Goal: Transaction & Acquisition: Purchase product/service

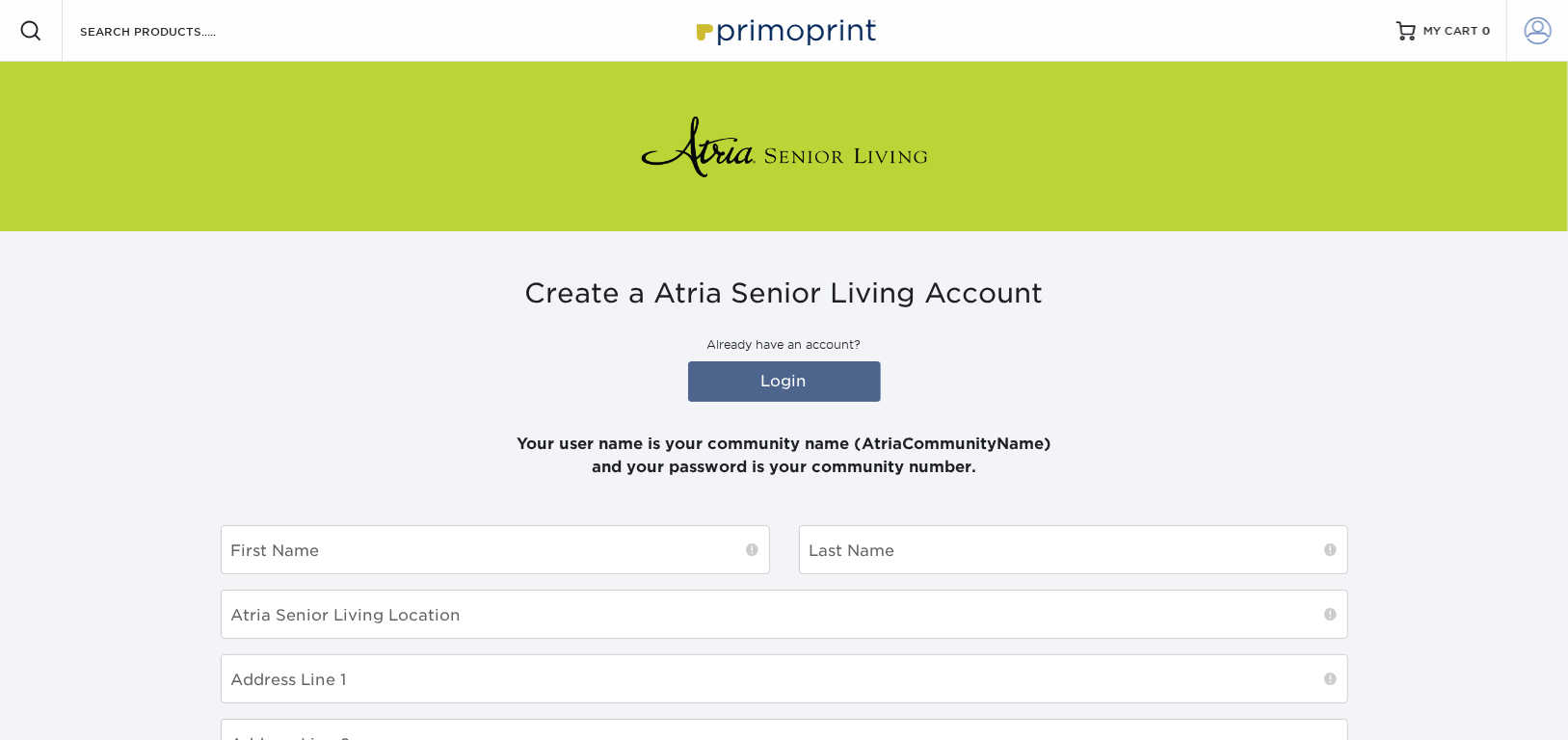
click at [1537, 41] on span at bounding box center [1537, 31] width 27 height 27
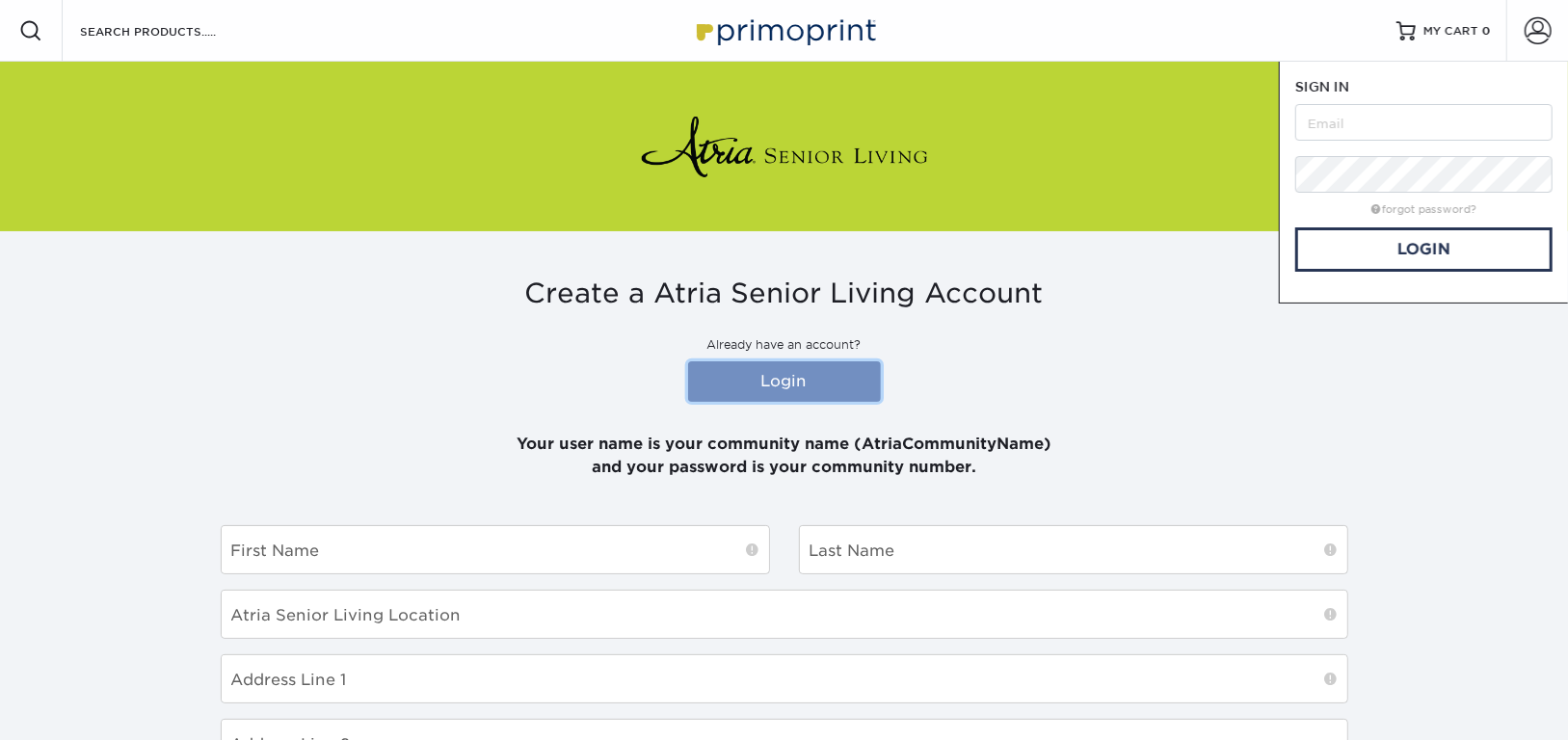
click at [781, 372] on link "Login" at bounding box center [784, 381] width 193 height 40
drag, startPoint x: 978, startPoint y: 436, endPoint x: 1041, endPoint y: 438, distance: 63.0
click at [1041, 438] on p "Your user name is your community name (AtriaCommunityName) and your password is…" at bounding box center [784, 444] width 1127 height 69
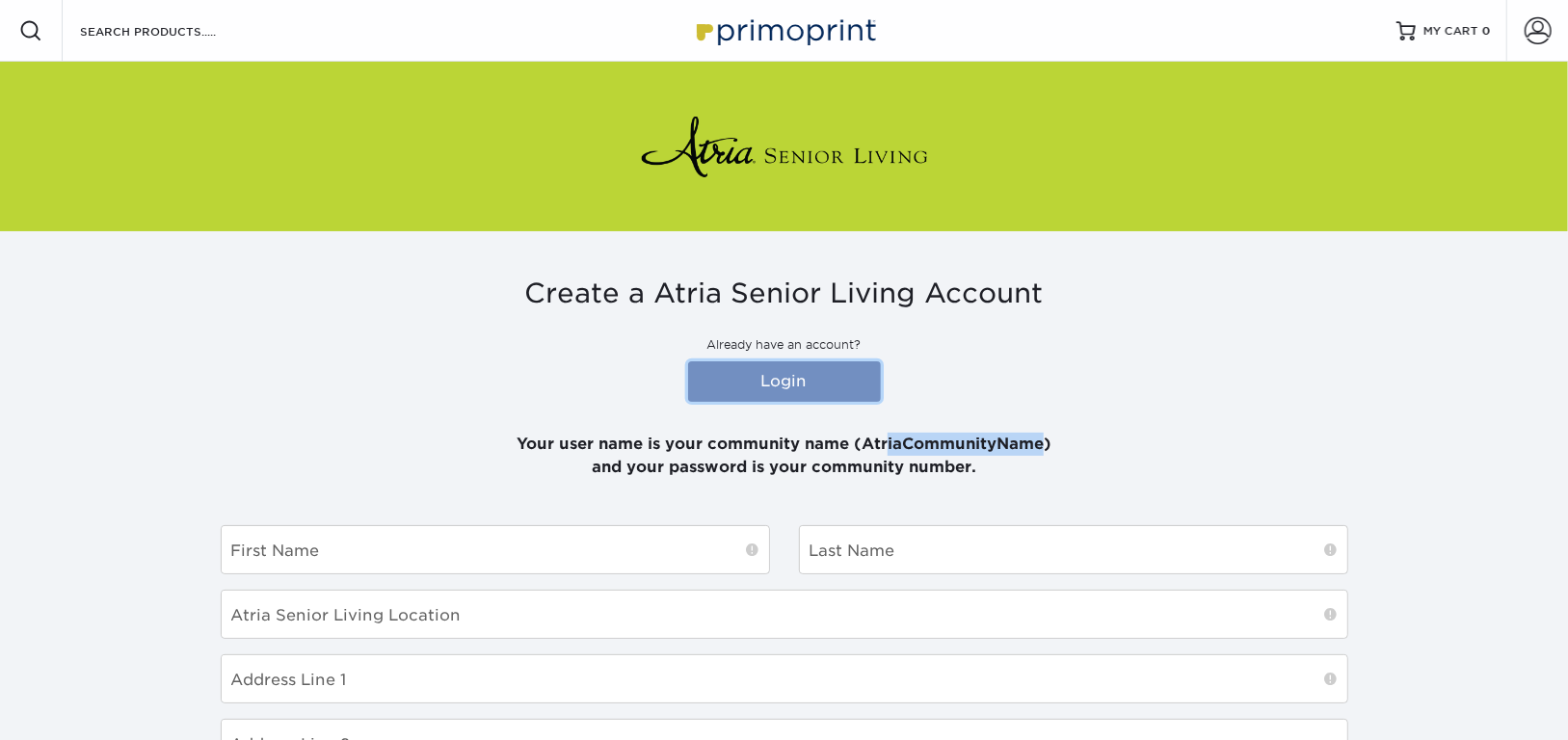
click at [756, 382] on link "Login" at bounding box center [784, 381] width 193 height 40
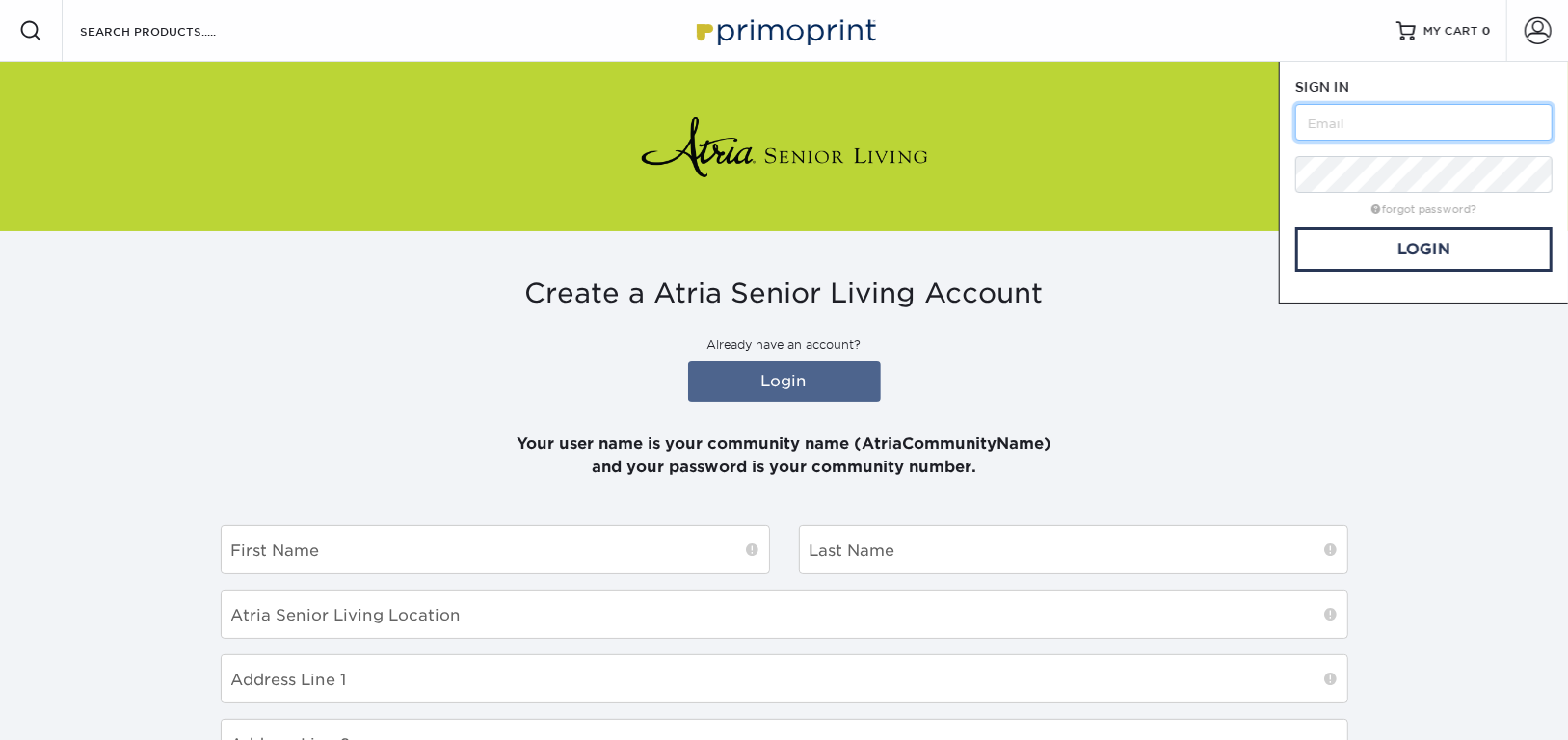
click at [1506, 124] on input "text" at bounding box center [1423, 122] width 257 height 36
type input "AtriaEastNorthport"
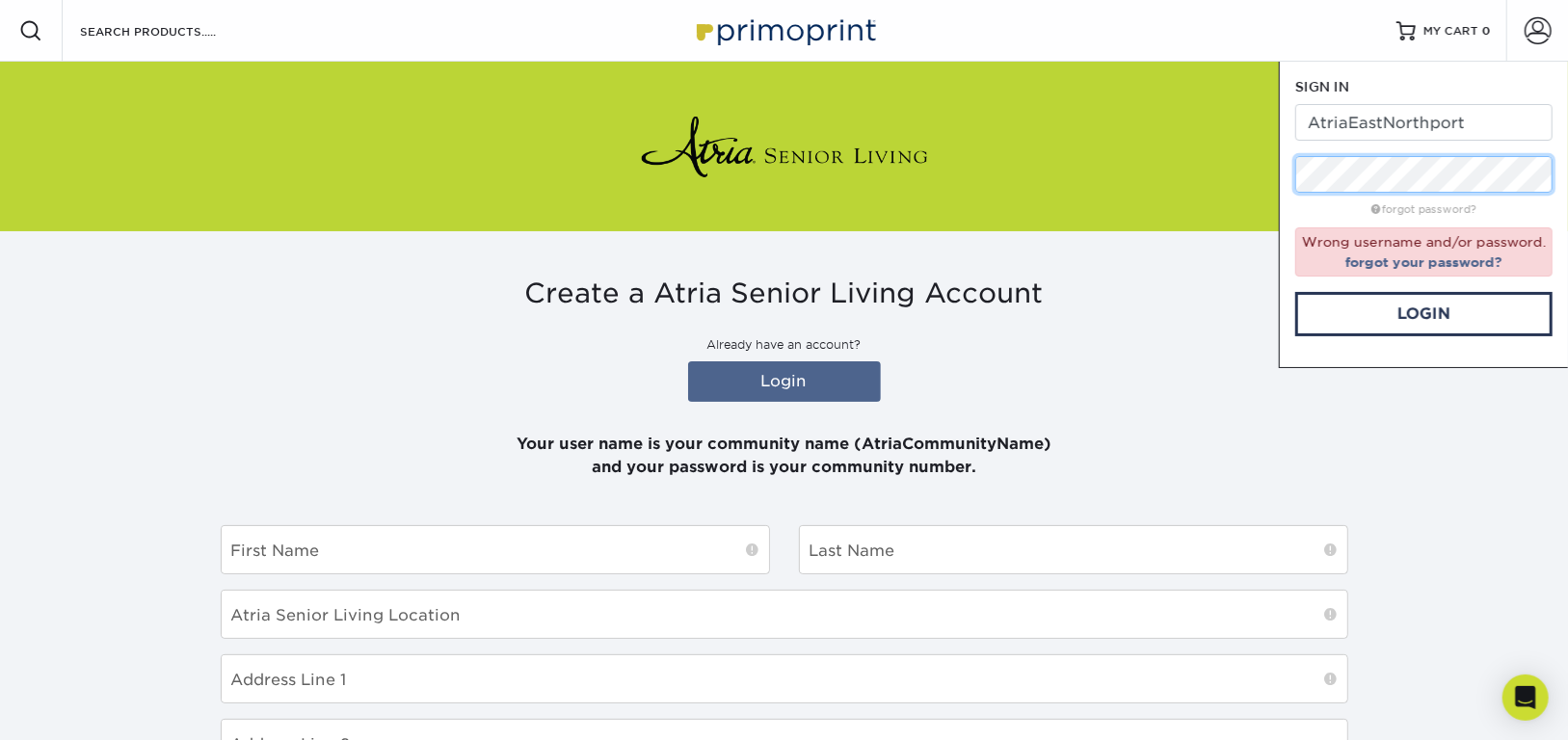
click at [1129, 183] on div "Resources Menu Search Products Account SIGN IN CREATE AN ACCOUNT AtriaEastNorth…" at bounding box center [784, 615] width 1568 height 1230
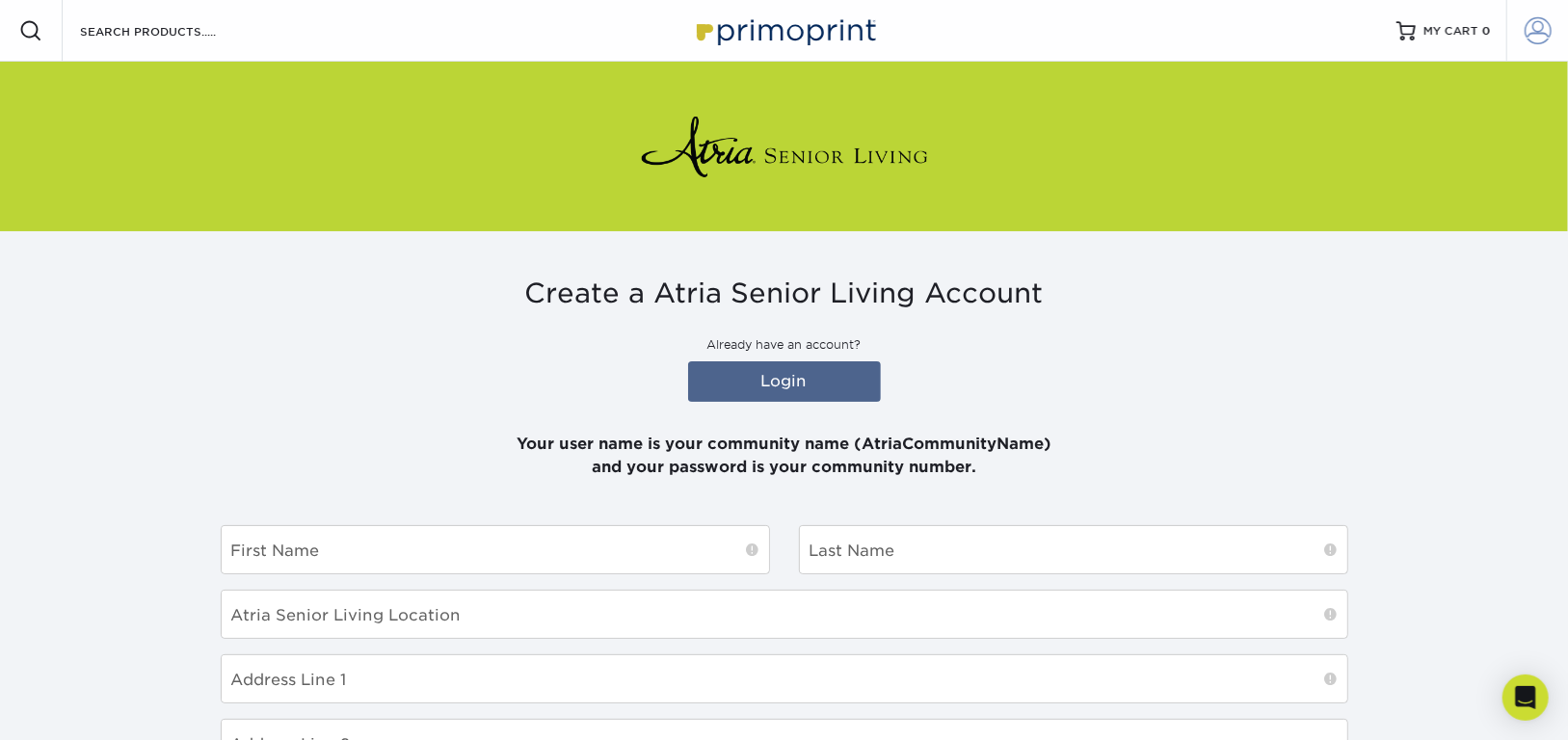
click at [1546, 14] on link "Account" at bounding box center [1537, 31] width 62 height 62
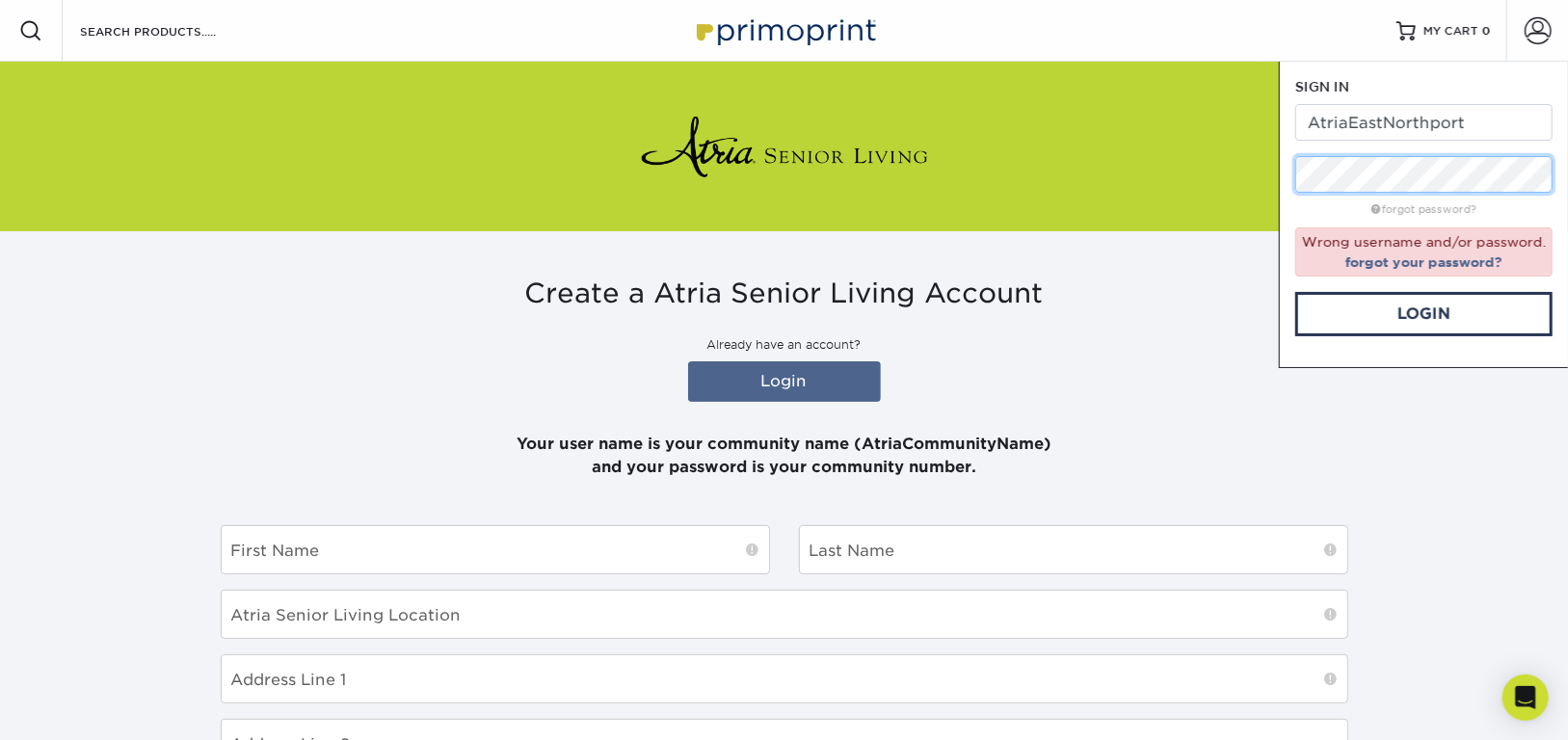
click at [1238, 177] on div "Resources Menu Search Products Account SIGN IN CREATE AN ACCOUNT AtriaEastNorth…" at bounding box center [784, 615] width 1568 height 1230
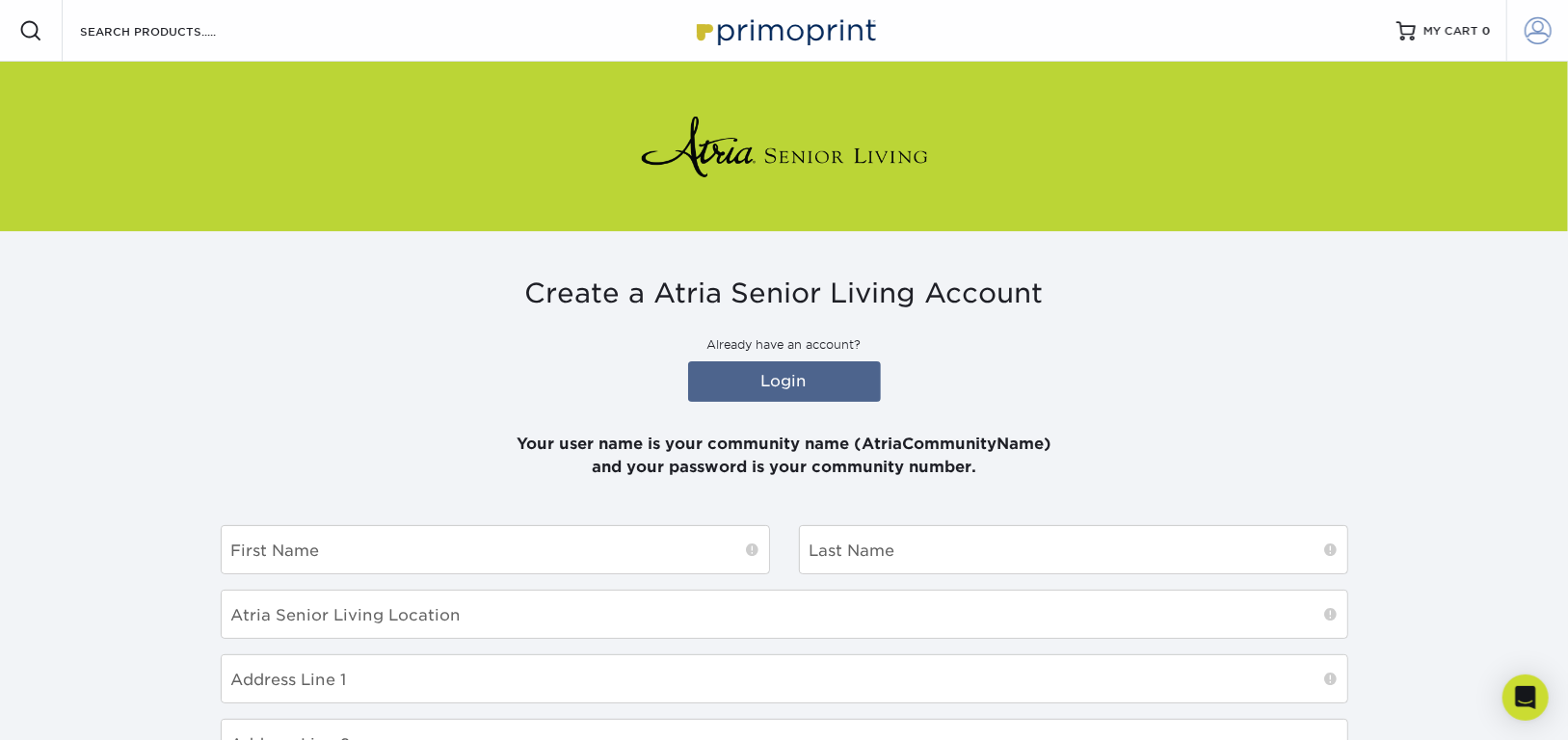
click at [1550, 29] on span at bounding box center [1537, 31] width 27 height 27
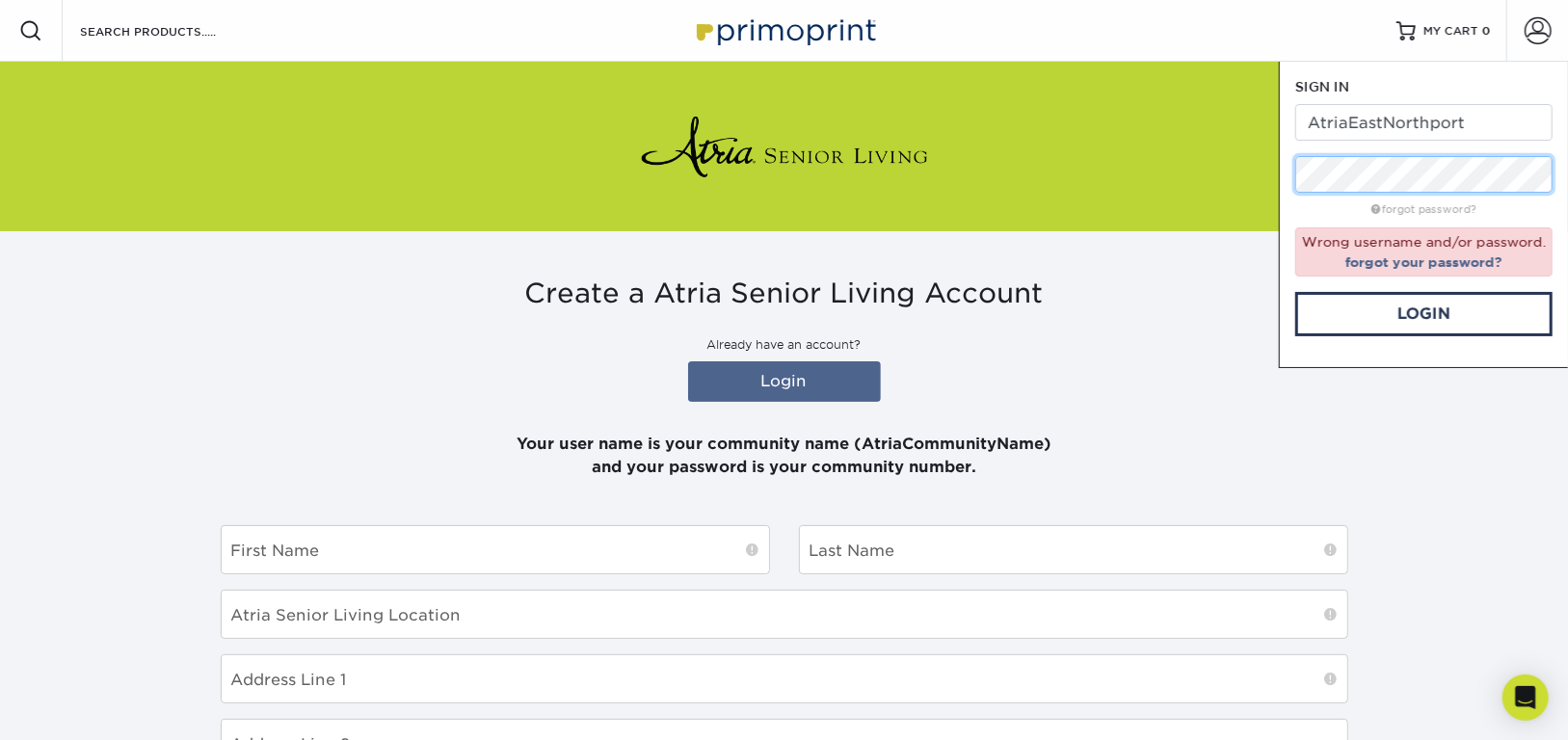
click at [1196, 175] on div "Resources Menu Search Products Account SIGN IN CREATE AN ACCOUNT AtriaEastNorth…" at bounding box center [784, 615] width 1568 height 1230
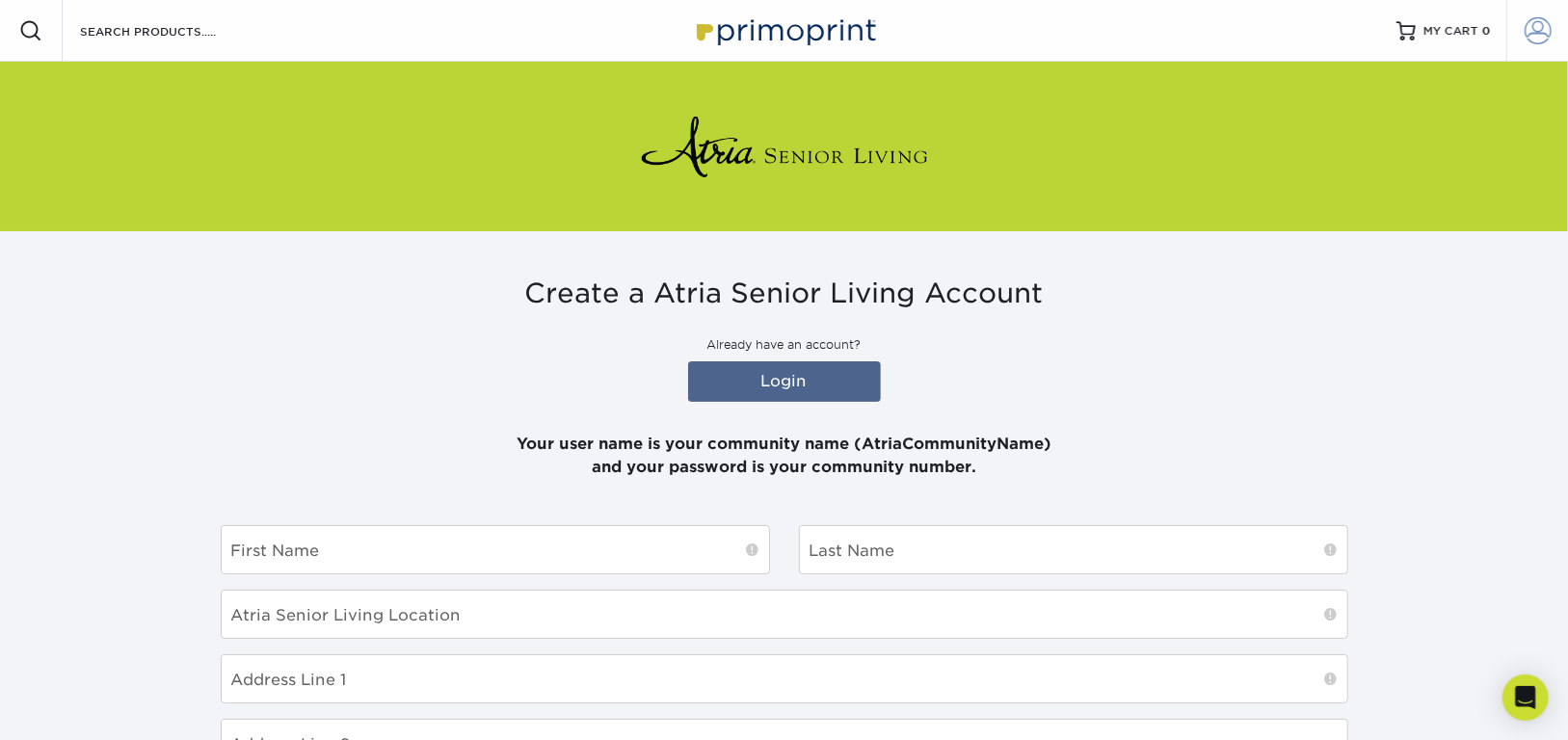
click at [1537, 6] on link "Account" at bounding box center [1537, 31] width 62 height 62
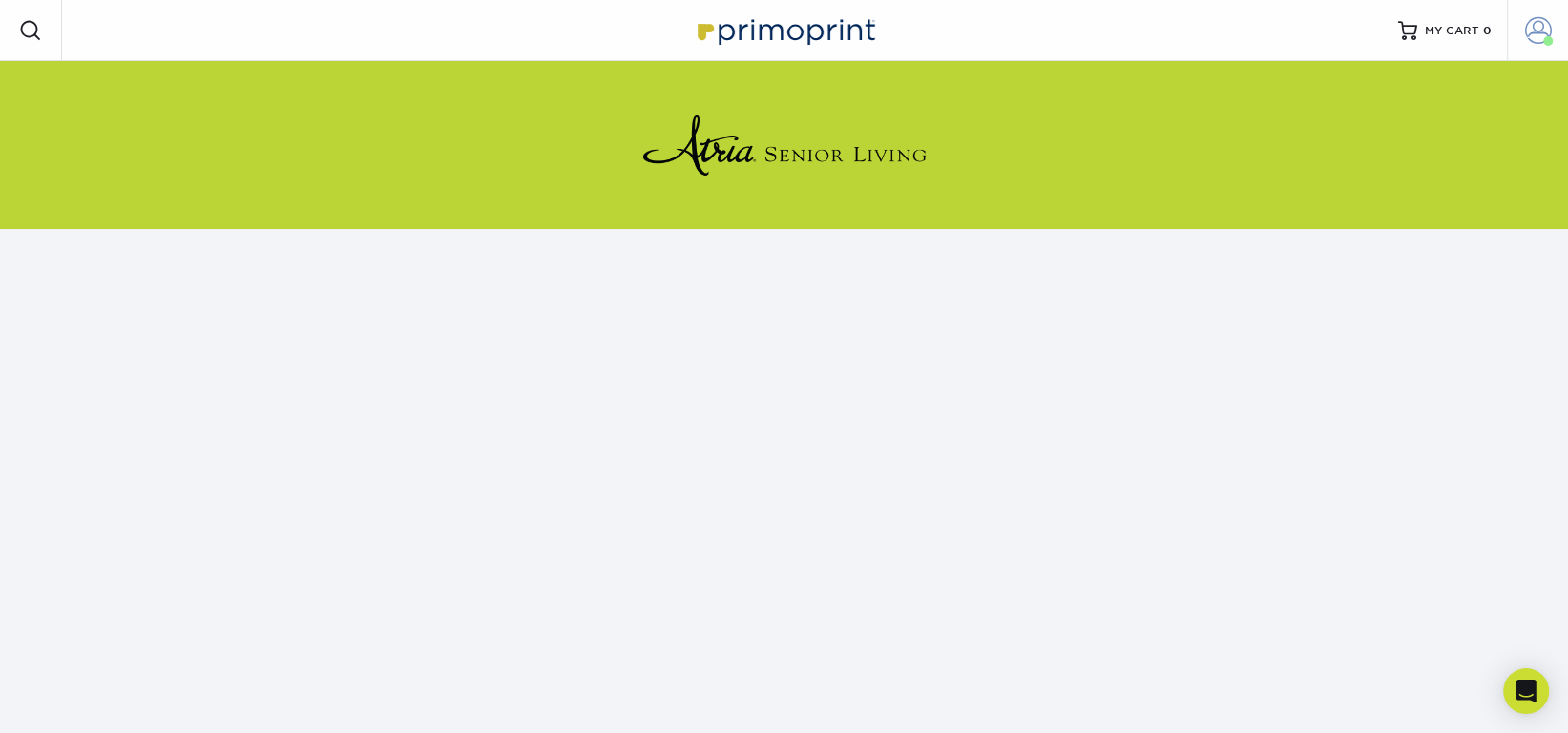
click at [1534, 37] on span at bounding box center [1538, 30] width 26 height 26
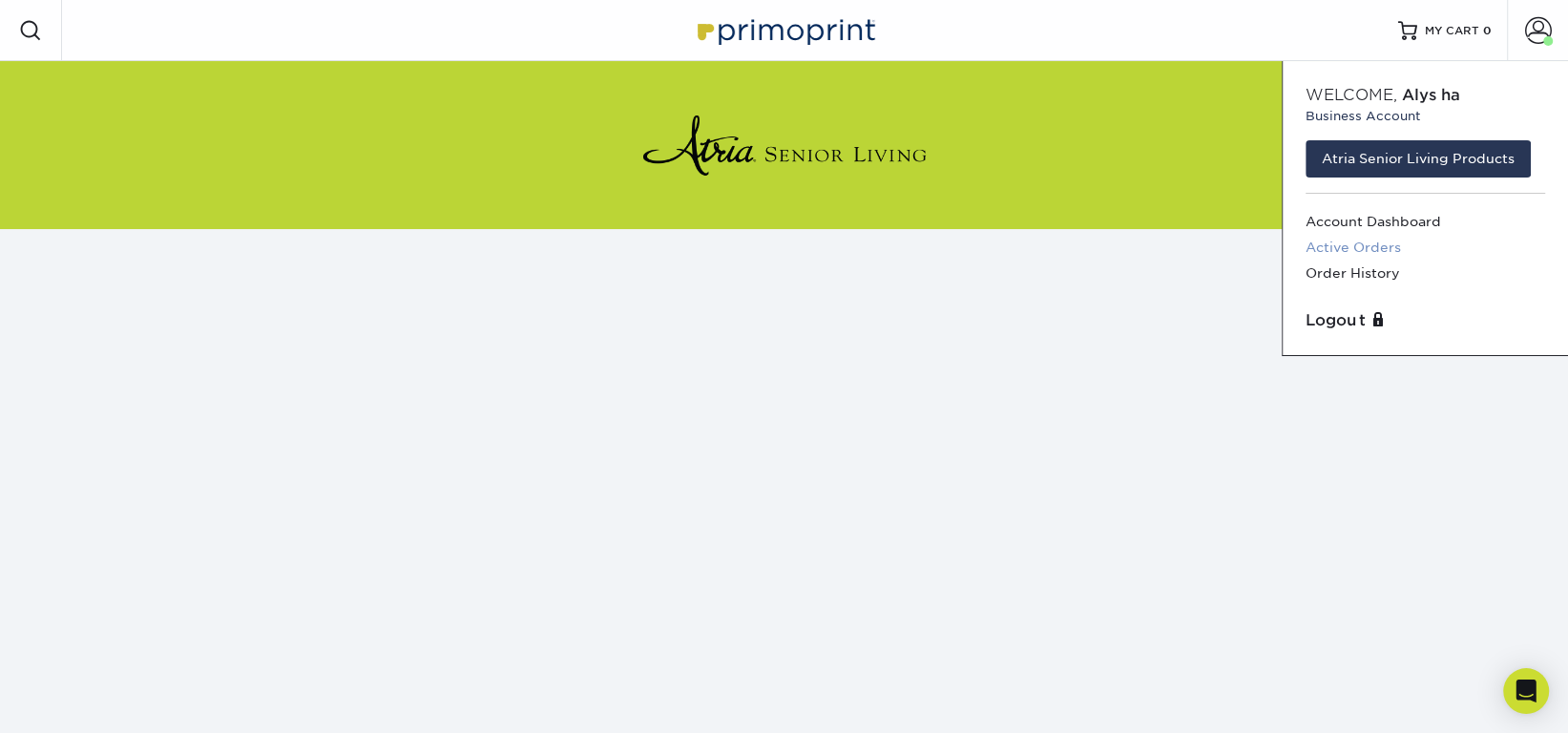
click at [1388, 241] on link "Active Orders" at bounding box center [1426, 248] width 240 height 25
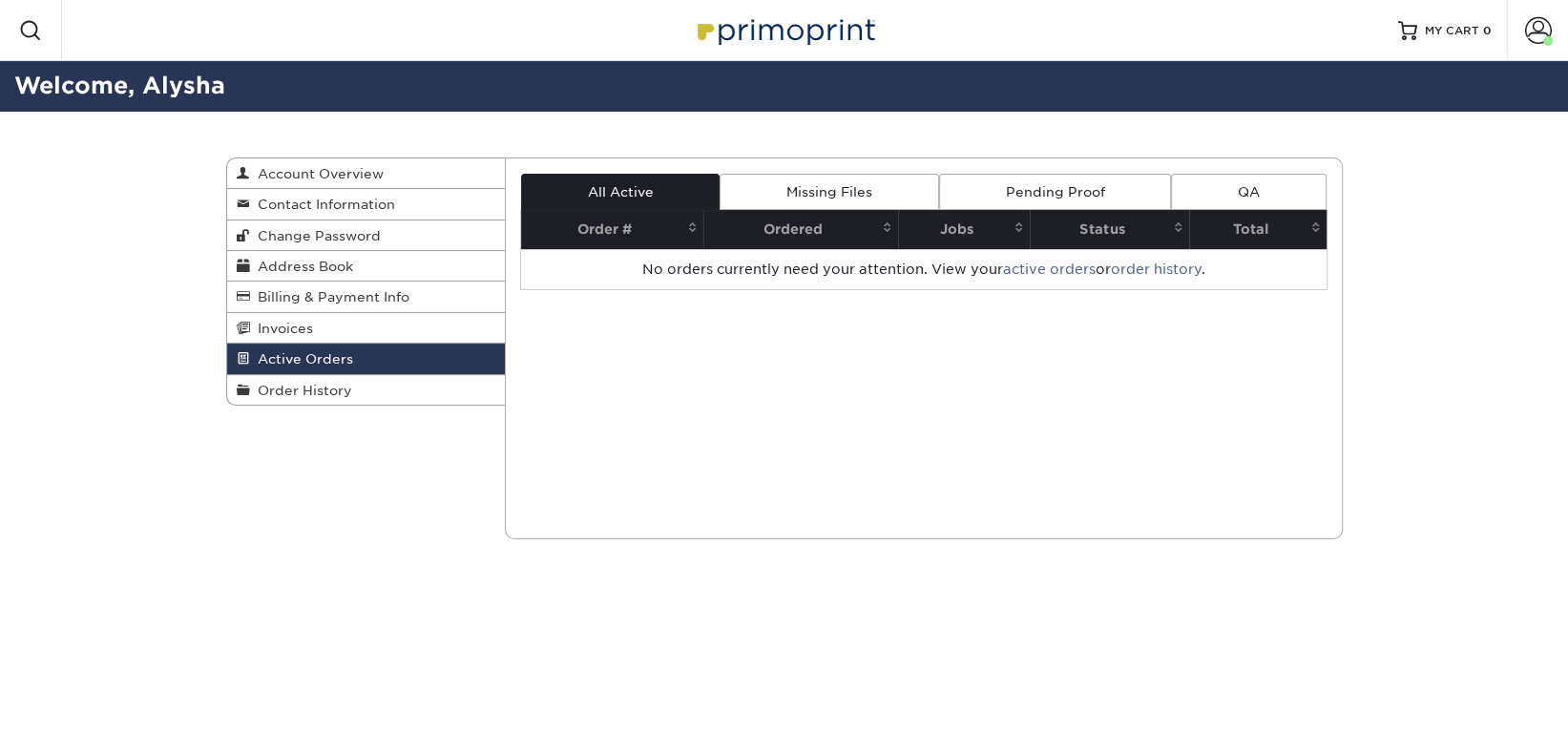
click at [831, 199] on link "Missing Files" at bounding box center [829, 191] width 218 height 36
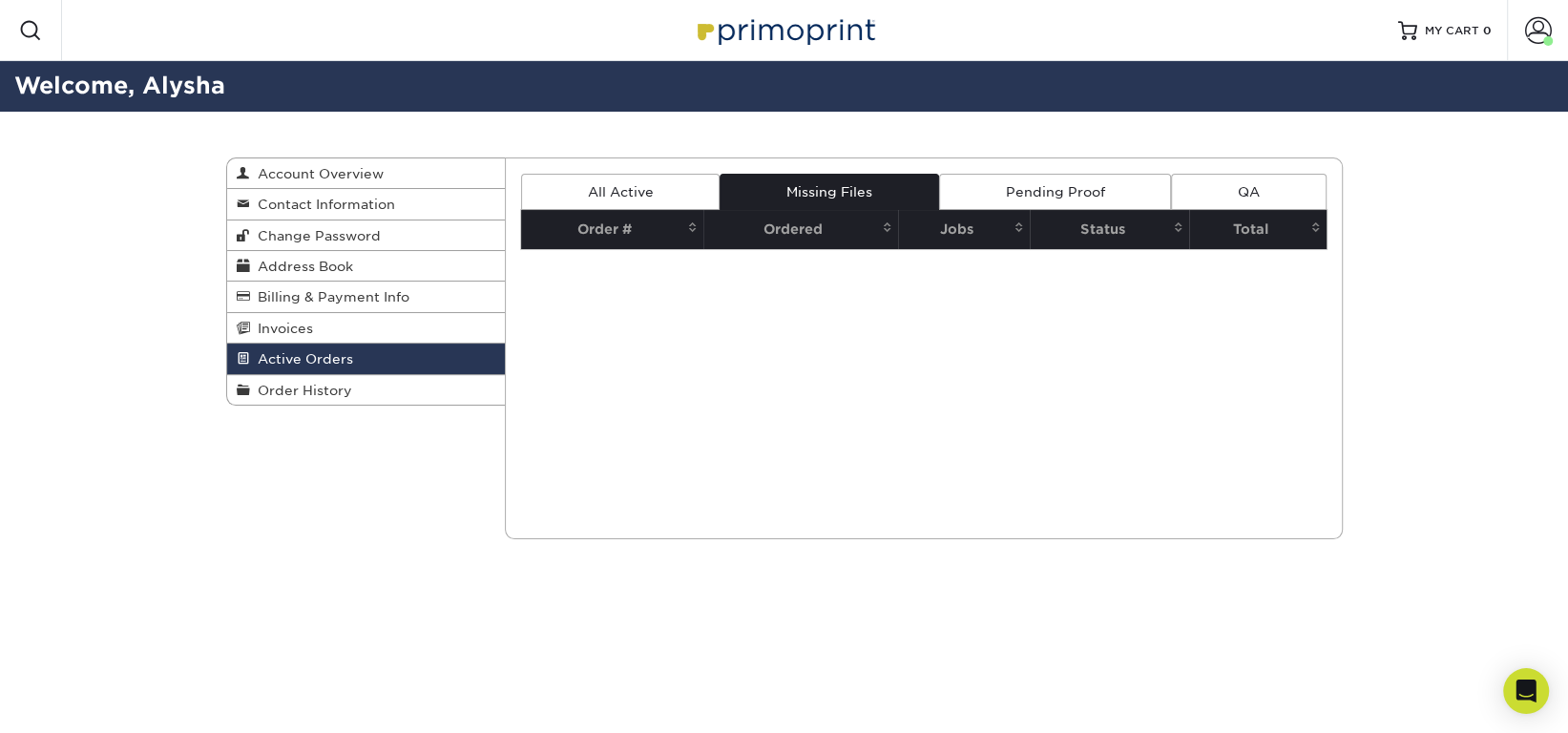
click at [618, 205] on link "All Active" at bounding box center [620, 191] width 199 height 36
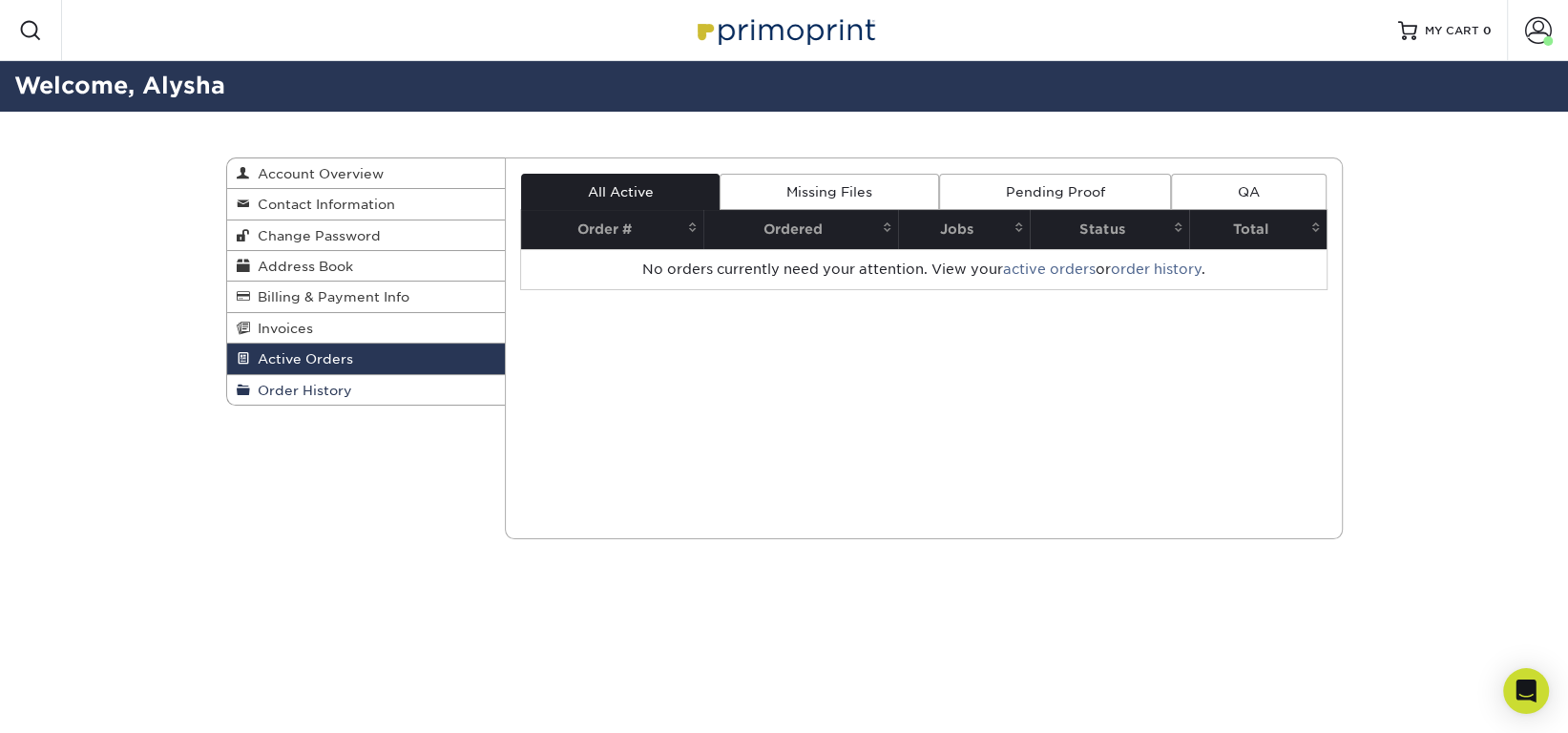
click at [255, 383] on span "Order History" at bounding box center [300, 391] width 102 height 16
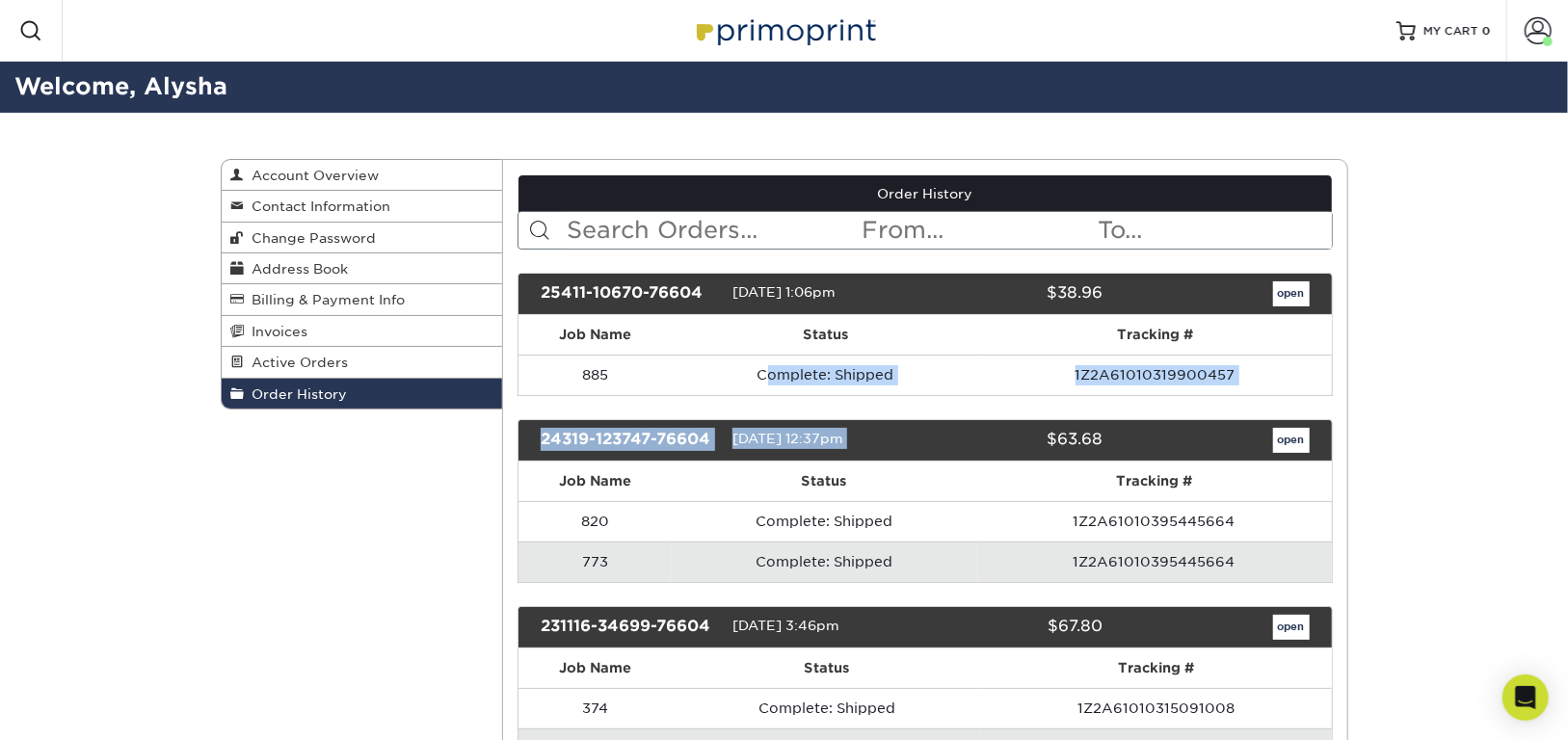
drag, startPoint x: 769, startPoint y: 375, endPoint x: 1061, endPoint y: 399, distance: 293.0
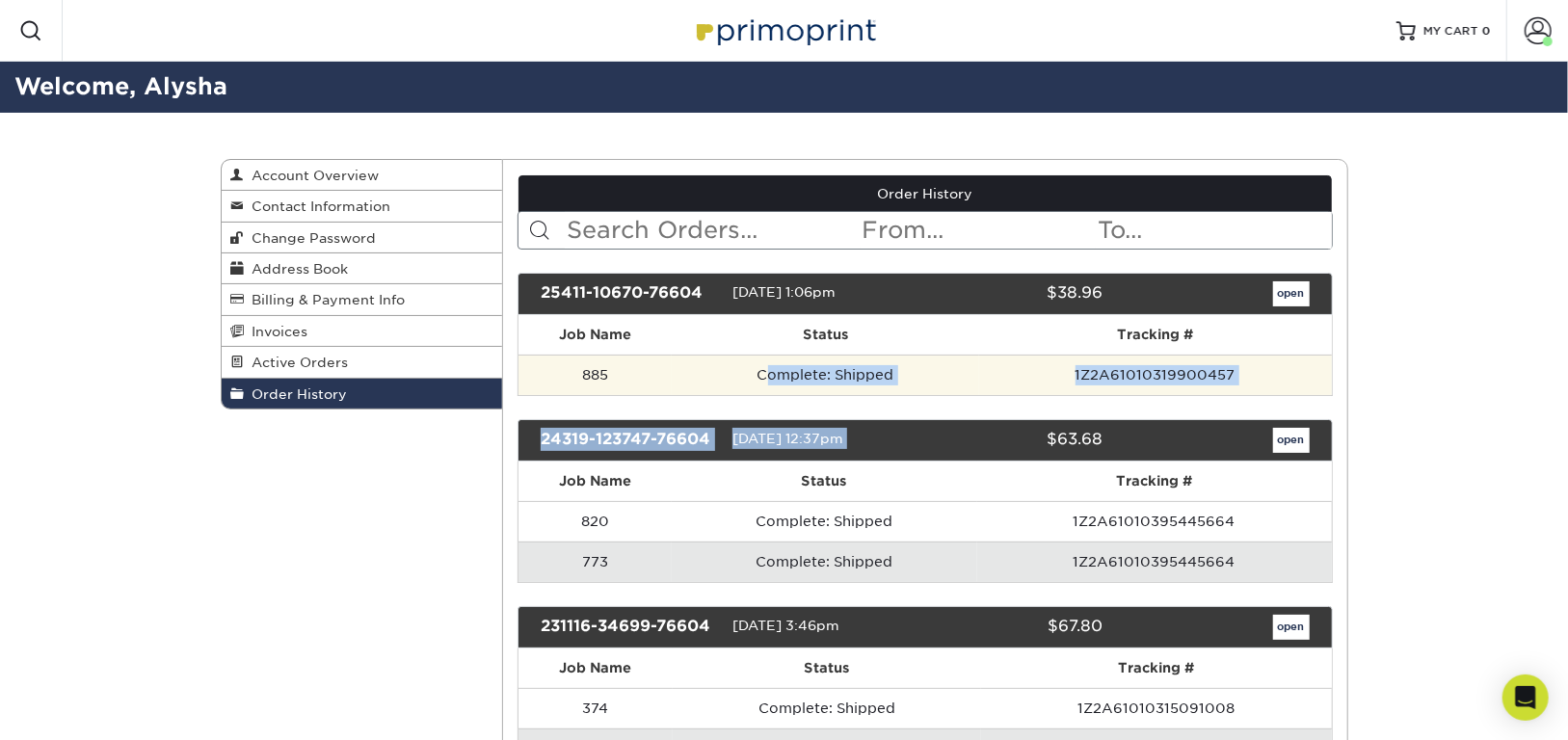
click at [1168, 376] on td "1Z2A61010319900457" at bounding box center [1156, 374] width 352 height 40
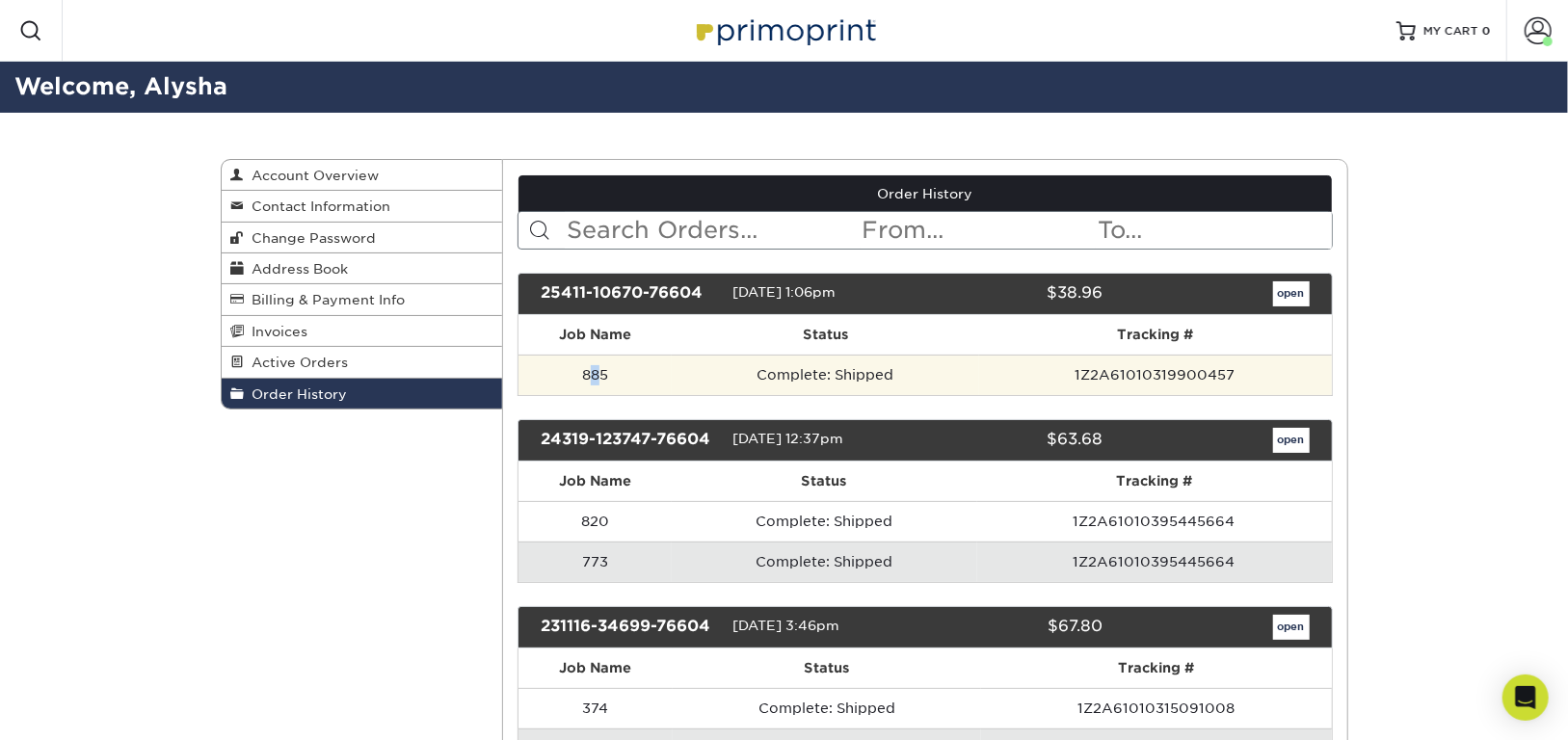
click at [596, 364] on td "885" at bounding box center [596, 374] width 154 height 40
drag, startPoint x: 652, startPoint y: 371, endPoint x: 771, endPoint y: 376, distance: 119.1
click at [771, 376] on tr "885 Complete: Shipped 1Z2A61010319900457" at bounding box center [925, 374] width 813 height 40
click at [787, 365] on td "Complete: Shipped" at bounding box center [825, 374] width 307 height 40
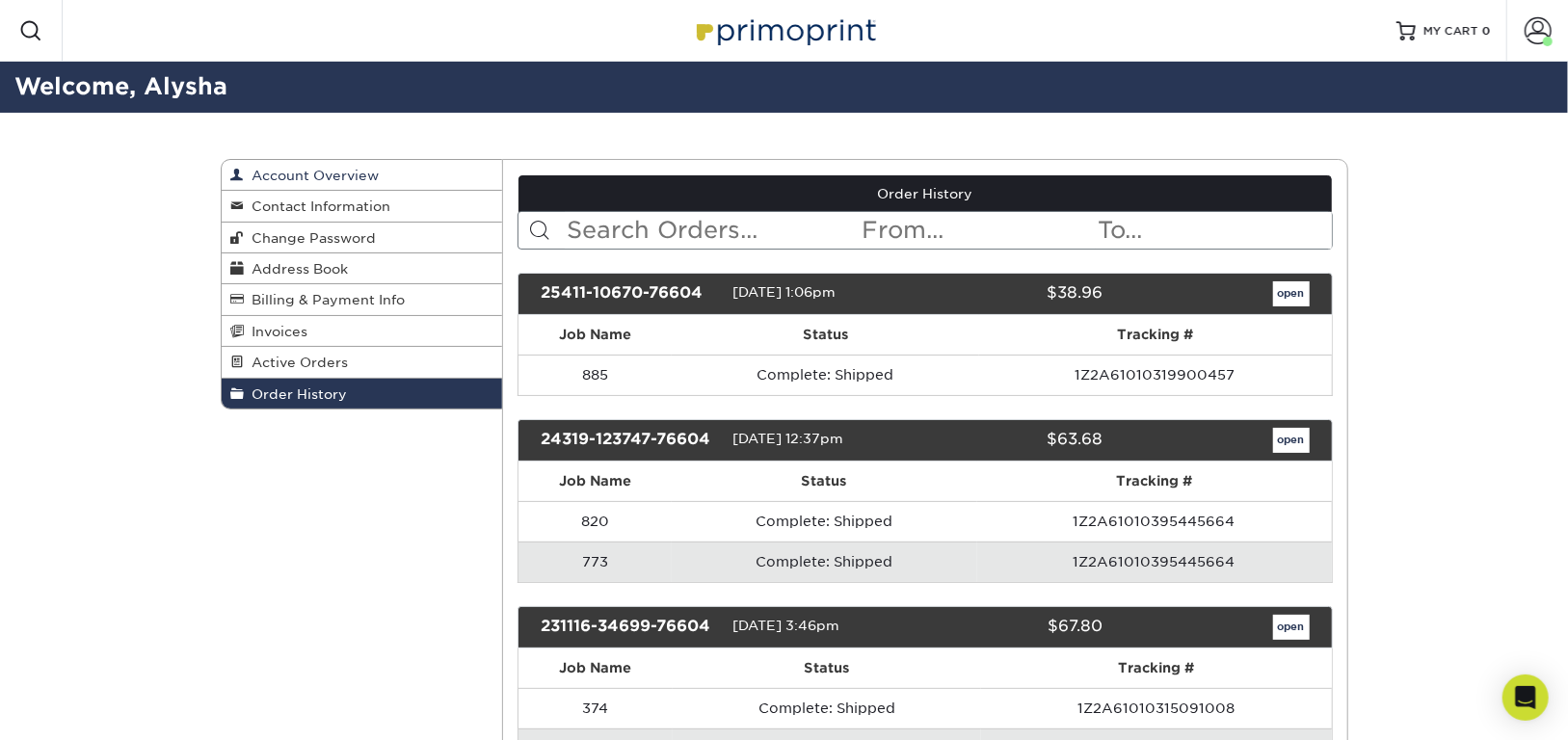
click at [304, 178] on span "Account Overview" at bounding box center [312, 175] width 135 height 16
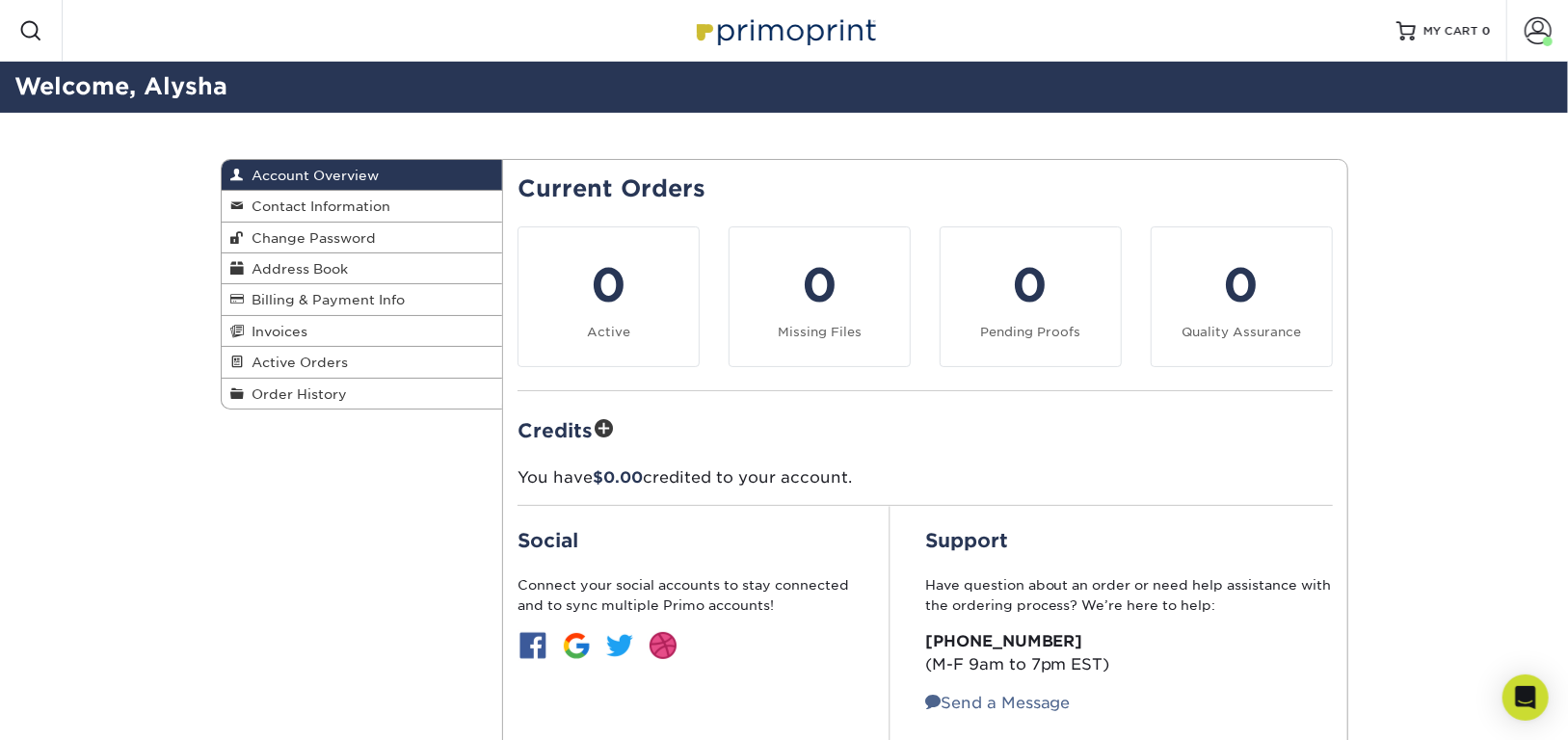
click at [228, 162] on link "Account Overview" at bounding box center [362, 175] width 282 height 31
click at [269, 212] on span "Contact Information" at bounding box center [318, 207] width 147 height 16
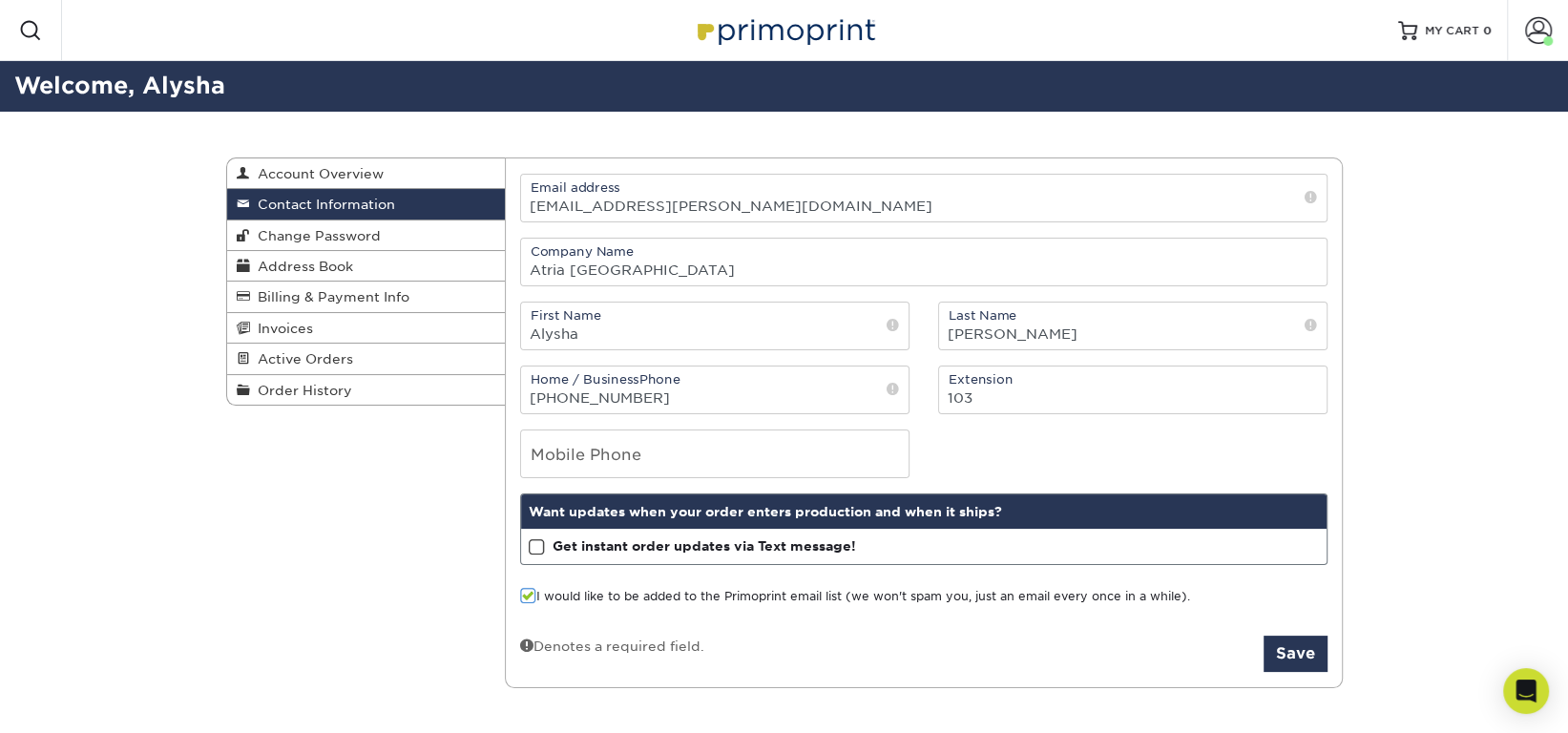
click at [44, 34] on div at bounding box center [30, 30] width 61 height 61
click at [68, 96] on h2 "Welcome, Alysha" at bounding box center [784, 86] width 1568 height 35
click at [143, 92] on h2 "Welcome, Alysha" at bounding box center [784, 86] width 1568 height 35
click at [1472, 16] on link "MY CART 0" at bounding box center [1445, 30] width 94 height 61
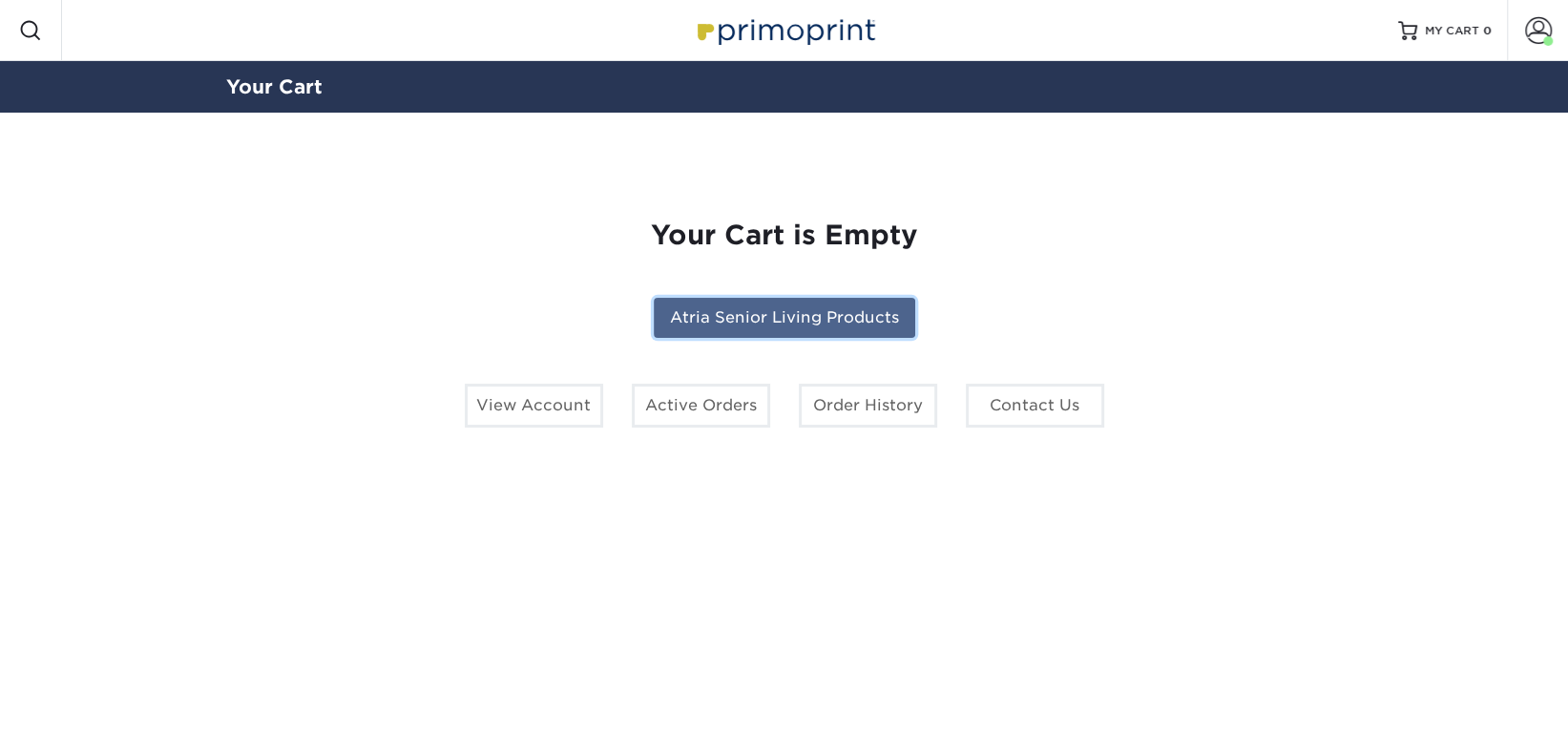
click at [792, 328] on link "Atria Senior Living Products" at bounding box center [785, 317] width 261 height 40
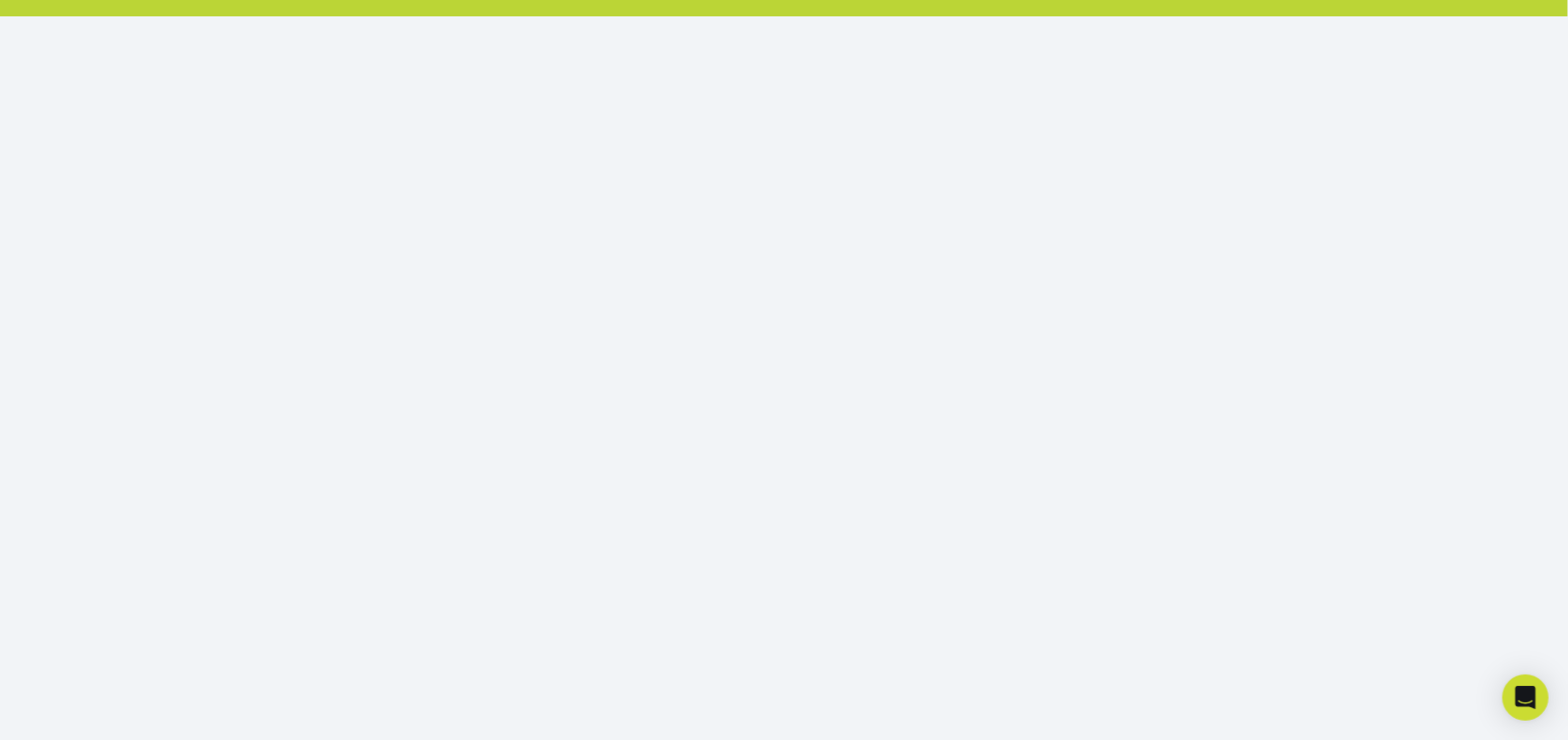
scroll to position [358, 0]
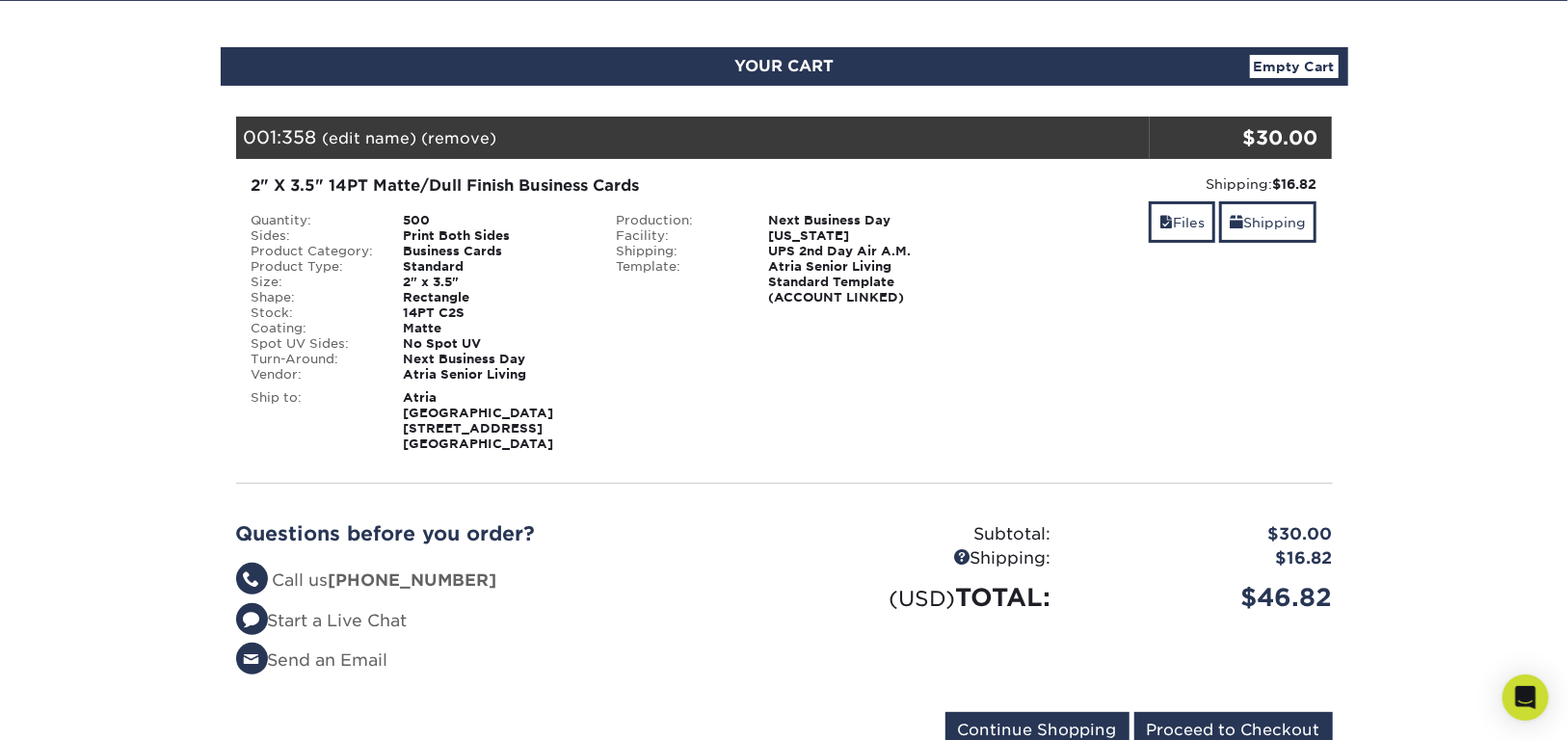
scroll to position [175, 0]
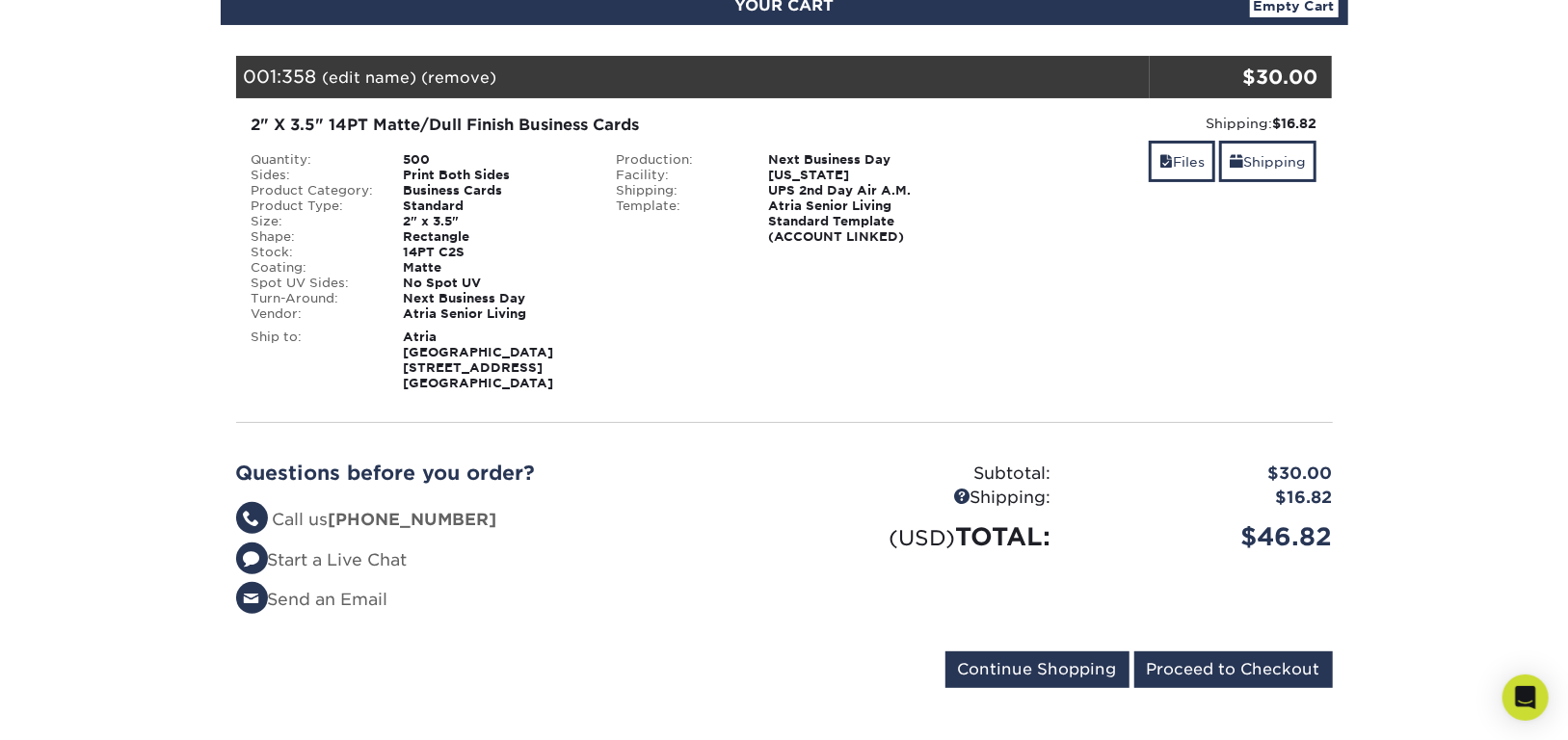
click at [1017, 622] on div "Questions before you order? Questions? Call us (888) 822-5815 Start a Live Chat…" at bounding box center [784, 544] width 1125 height 213
click at [995, 651] on input "Continue Shopping" at bounding box center [1036, 669] width 184 height 36
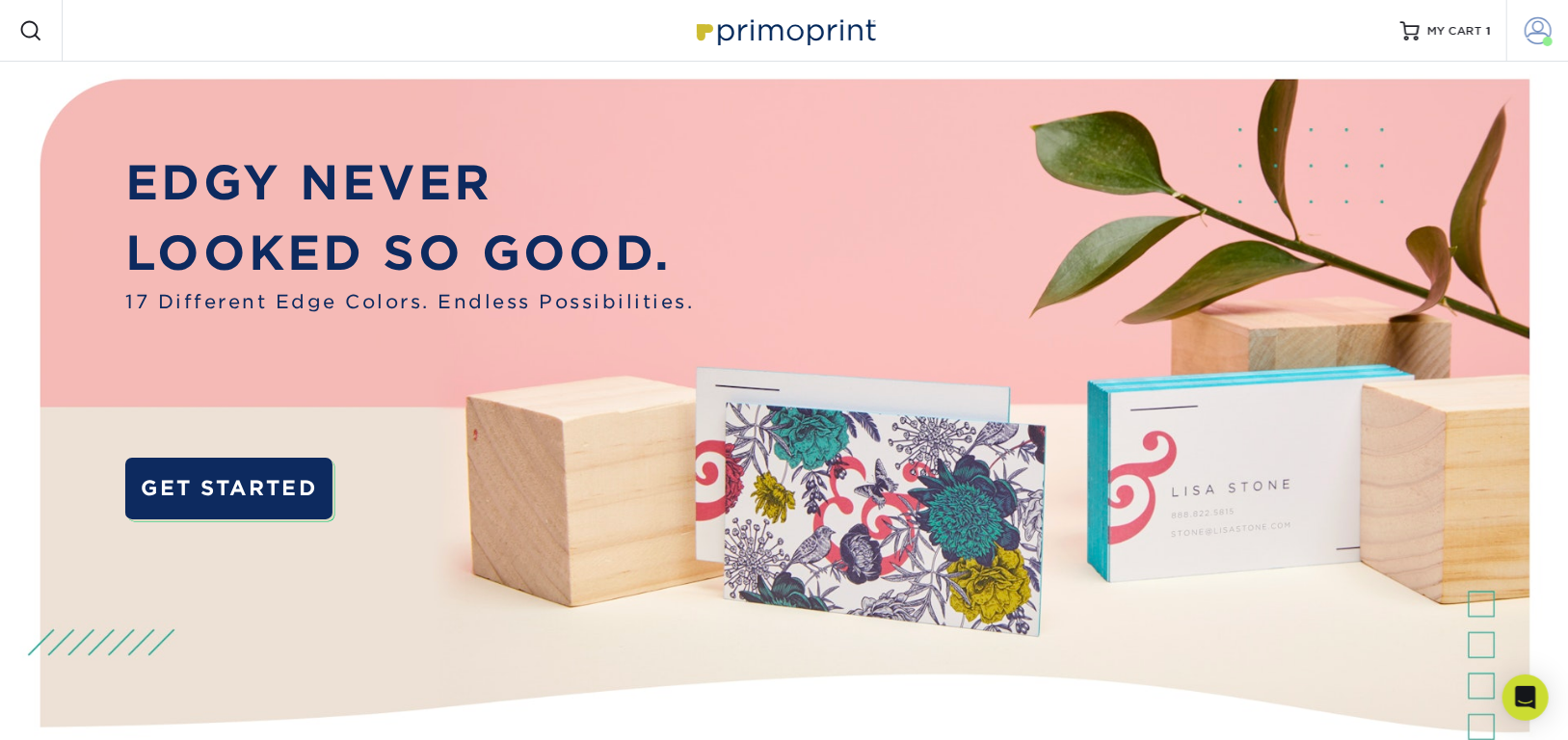
click at [1550, 27] on span at bounding box center [1537, 31] width 27 height 27
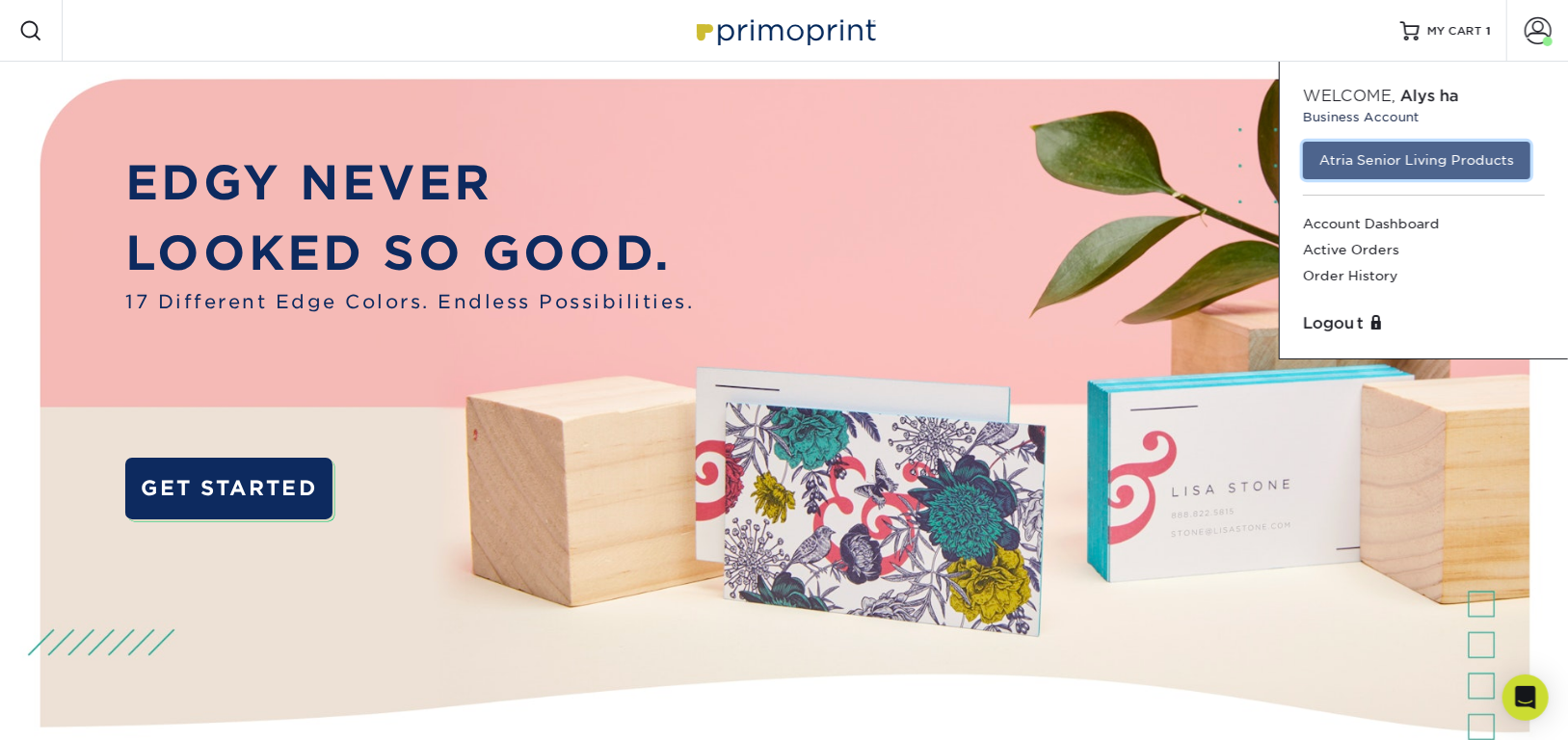
click at [1479, 177] on link "Atria Senior Living Products" at bounding box center [1416, 159] width 227 height 36
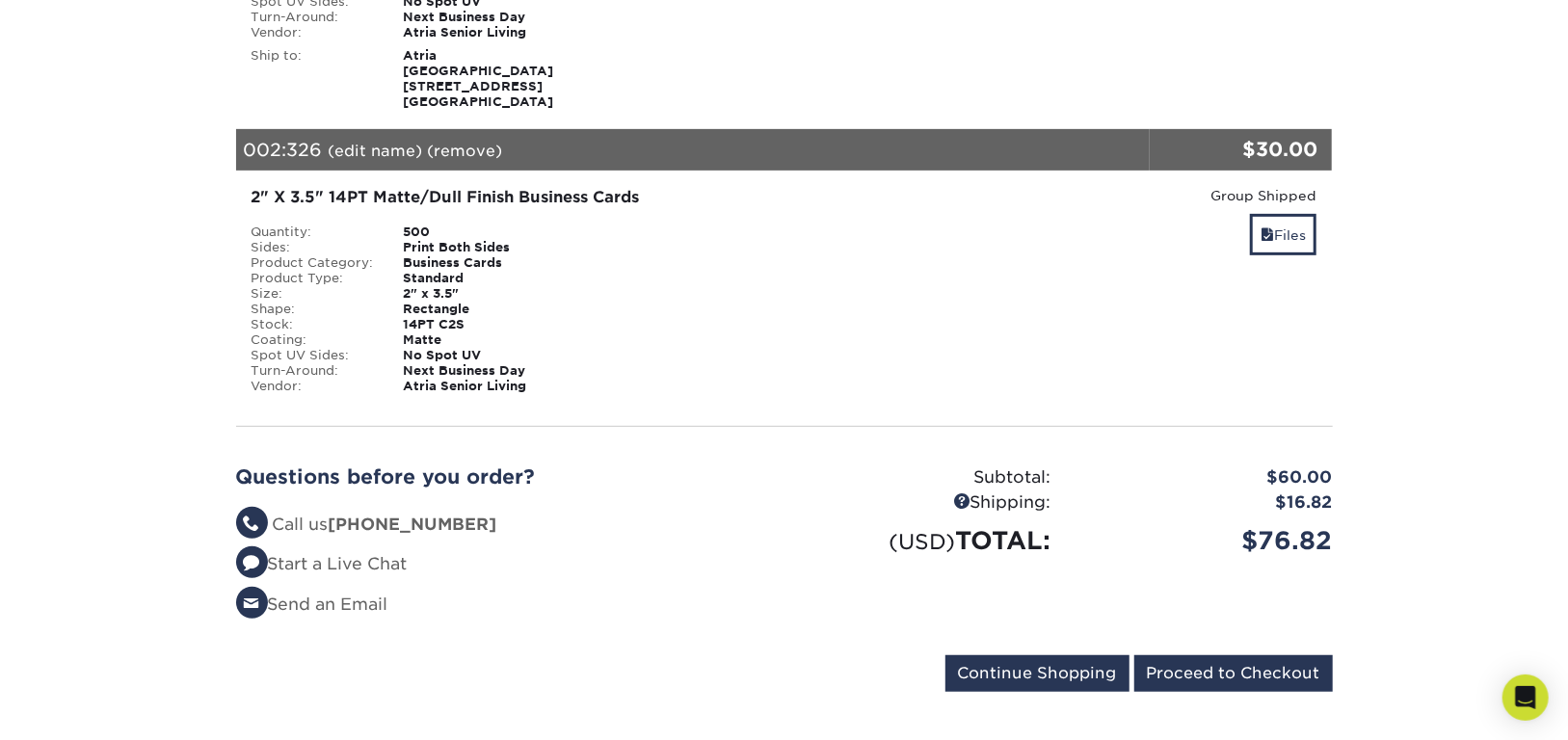
scroll to position [462, 0]
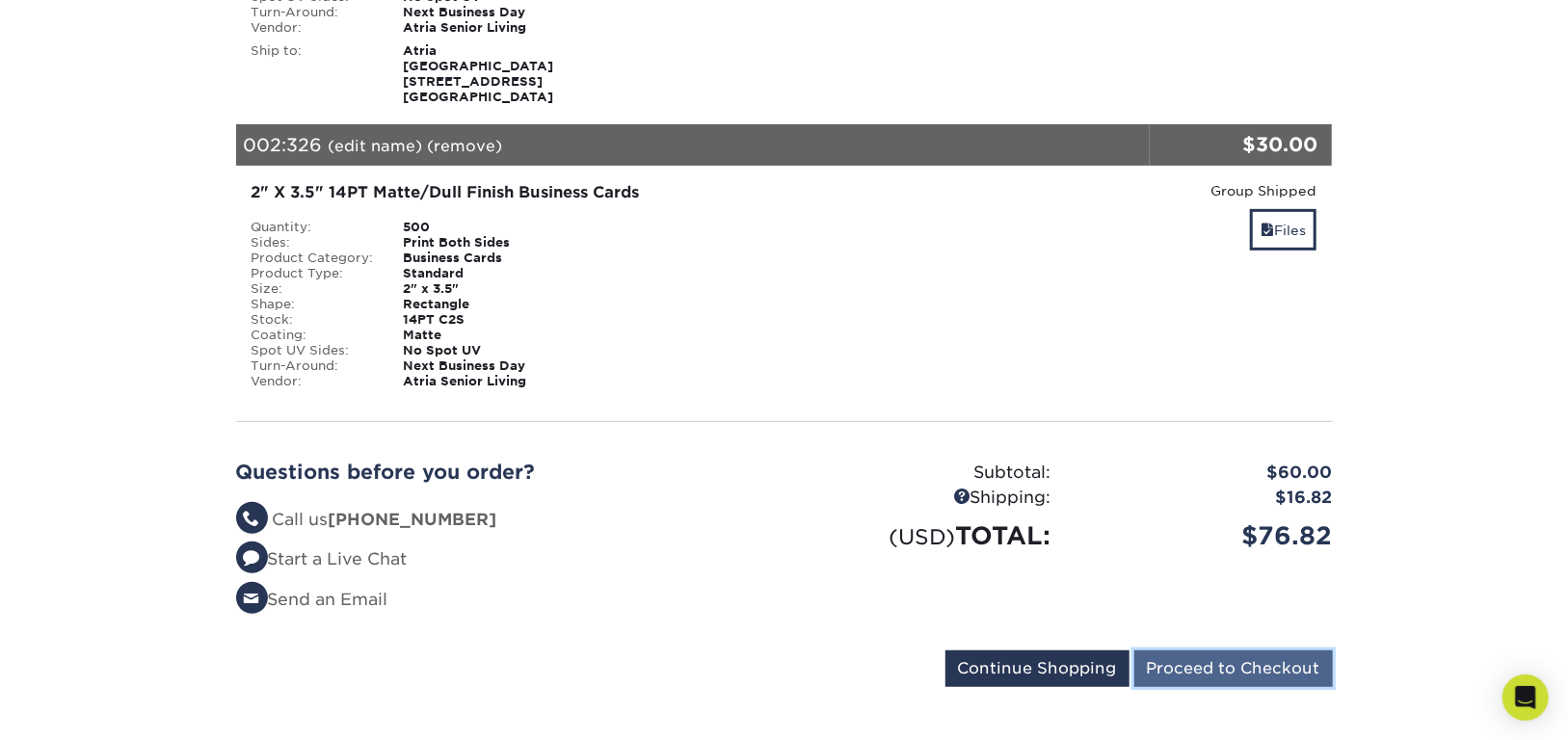
click at [1196, 650] on input "Proceed to Checkout" at bounding box center [1233, 668] width 199 height 36
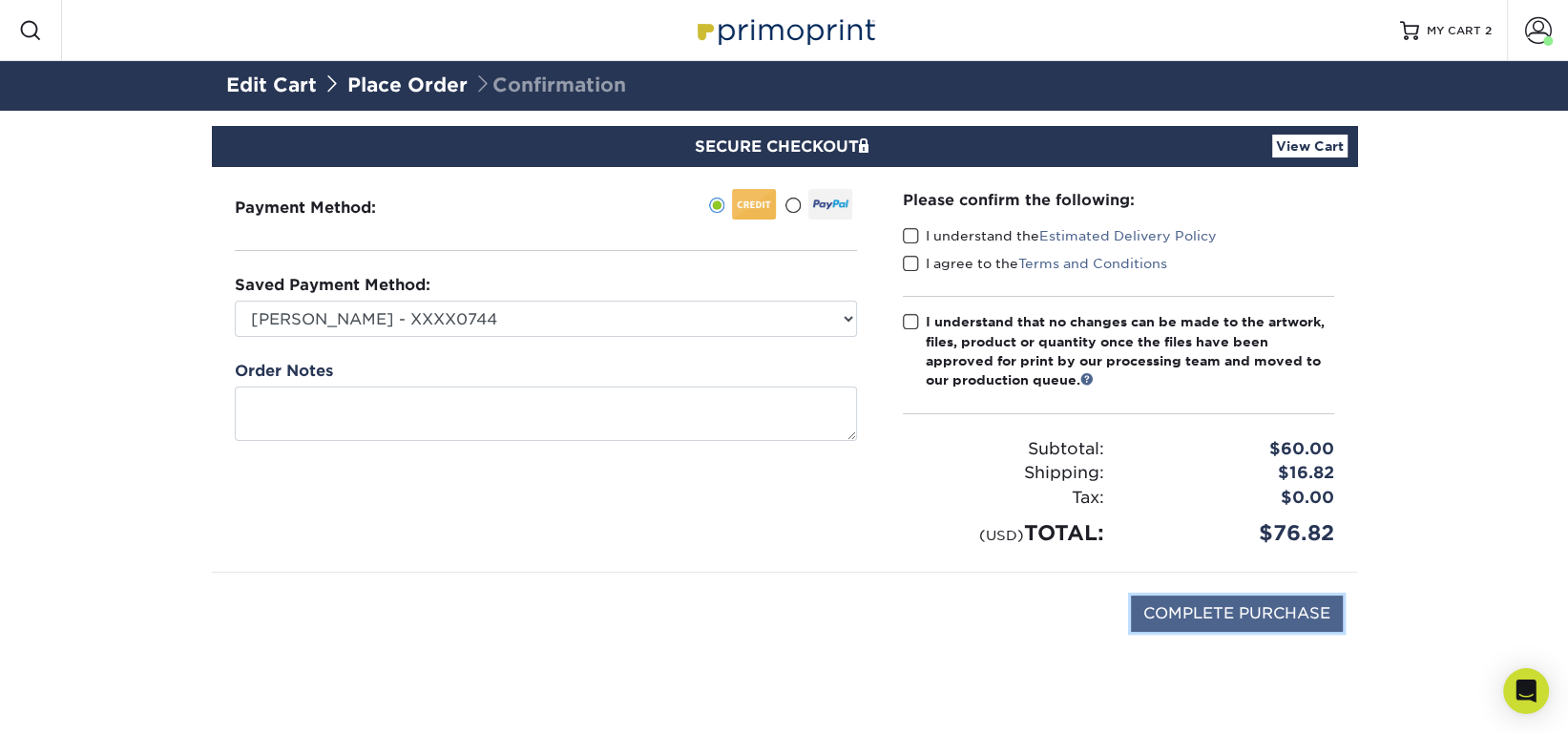
click at [1196, 607] on input "COMPLETE PURCHASE" at bounding box center [1236, 613] width 212 height 36
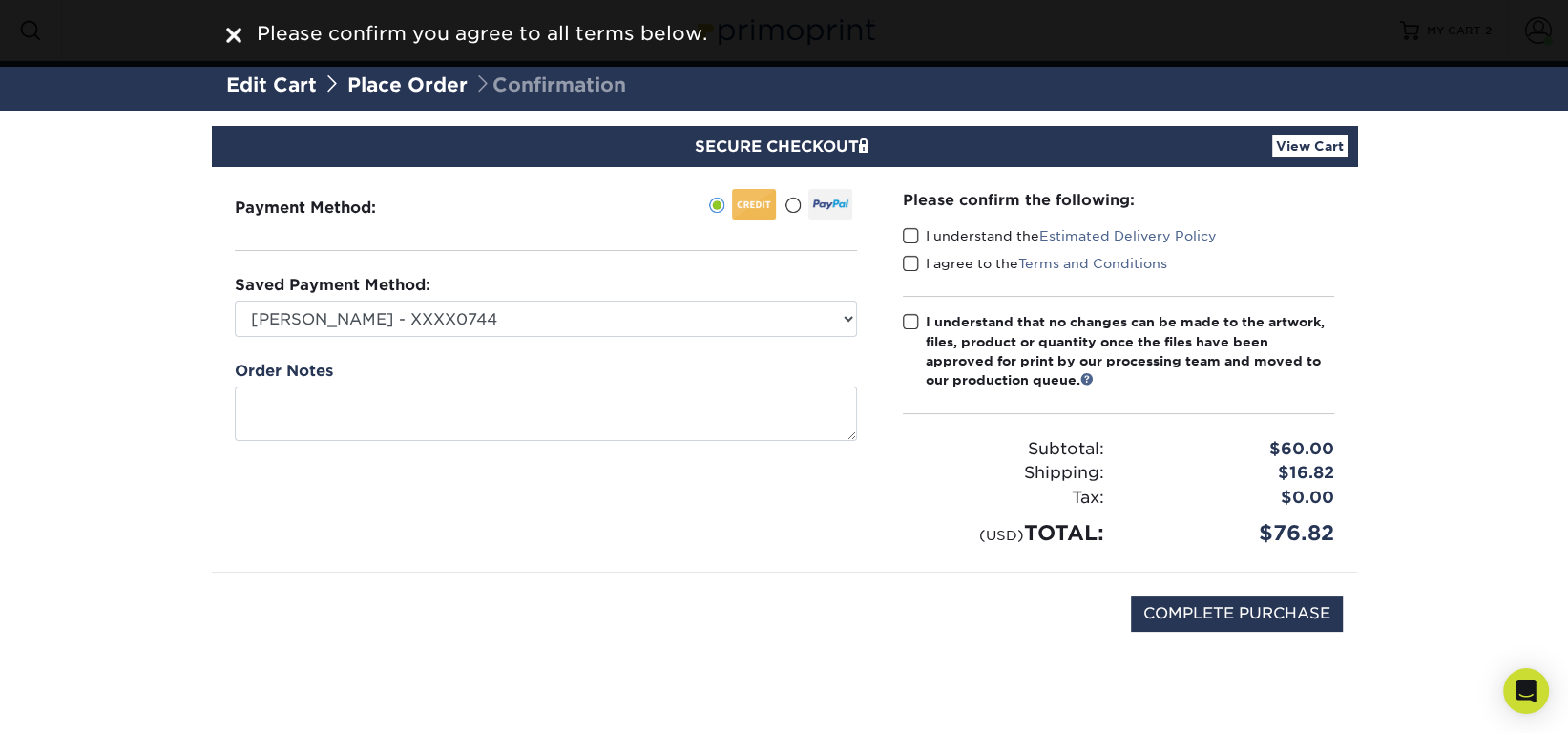
click at [899, 226] on div "Please confirm the following: I understand the Estimated Delivery Policy I agre…" at bounding box center [1118, 368] width 477 height 405
click at [909, 241] on span at bounding box center [911, 236] width 17 height 19
click at [0, 0] on input "I understand the Estimated Delivery Policy" at bounding box center [0, 0] width 0 height 0
click at [914, 255] on span at bounding box center [911, 263] width 17 height 19
click at [0, 0] on input "I agree to the Terms and Conditions" at bounding box center [0, 0] width 0 height 0
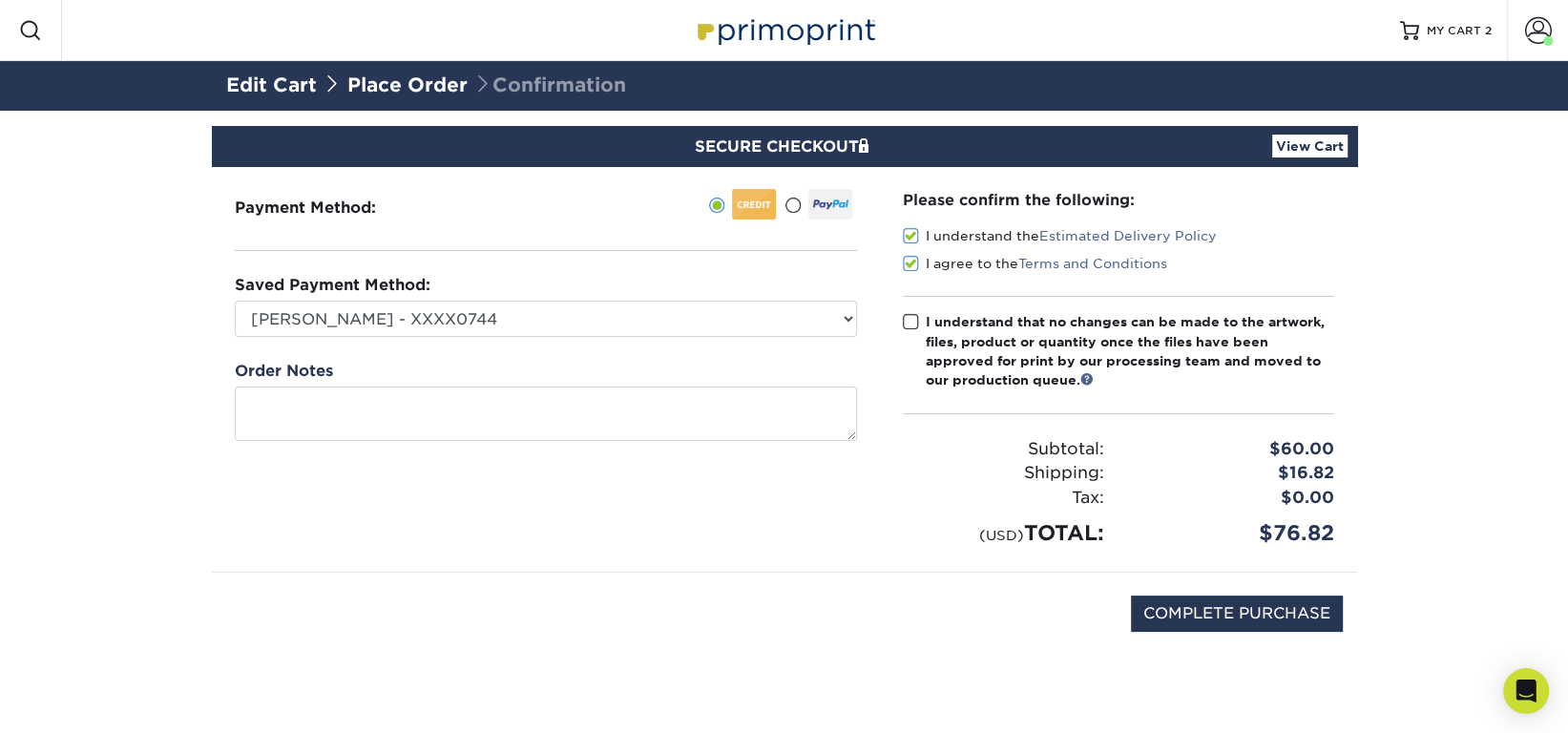
click at [915, 310] on div "Please confirm the following: I understand the Estimated Delivery Policy I agre…" at bounding box center [1118, 368] width 431 height 360
click at [915, 323] on span at bounding box center [911, 322] width 17 height 19
click at [0, 0] on input "I understand that no changes can be made to the artwork, files, product or quan…" at bounding box center [0, 0] width 0 height 0
click at [1235, 606] on input "COMPLETE PURCHASE" at bounding box center [1236, 613] width 212 height 36
type input "PROCESSING, PLEASE WAIT..."
